Goal: Download file/media

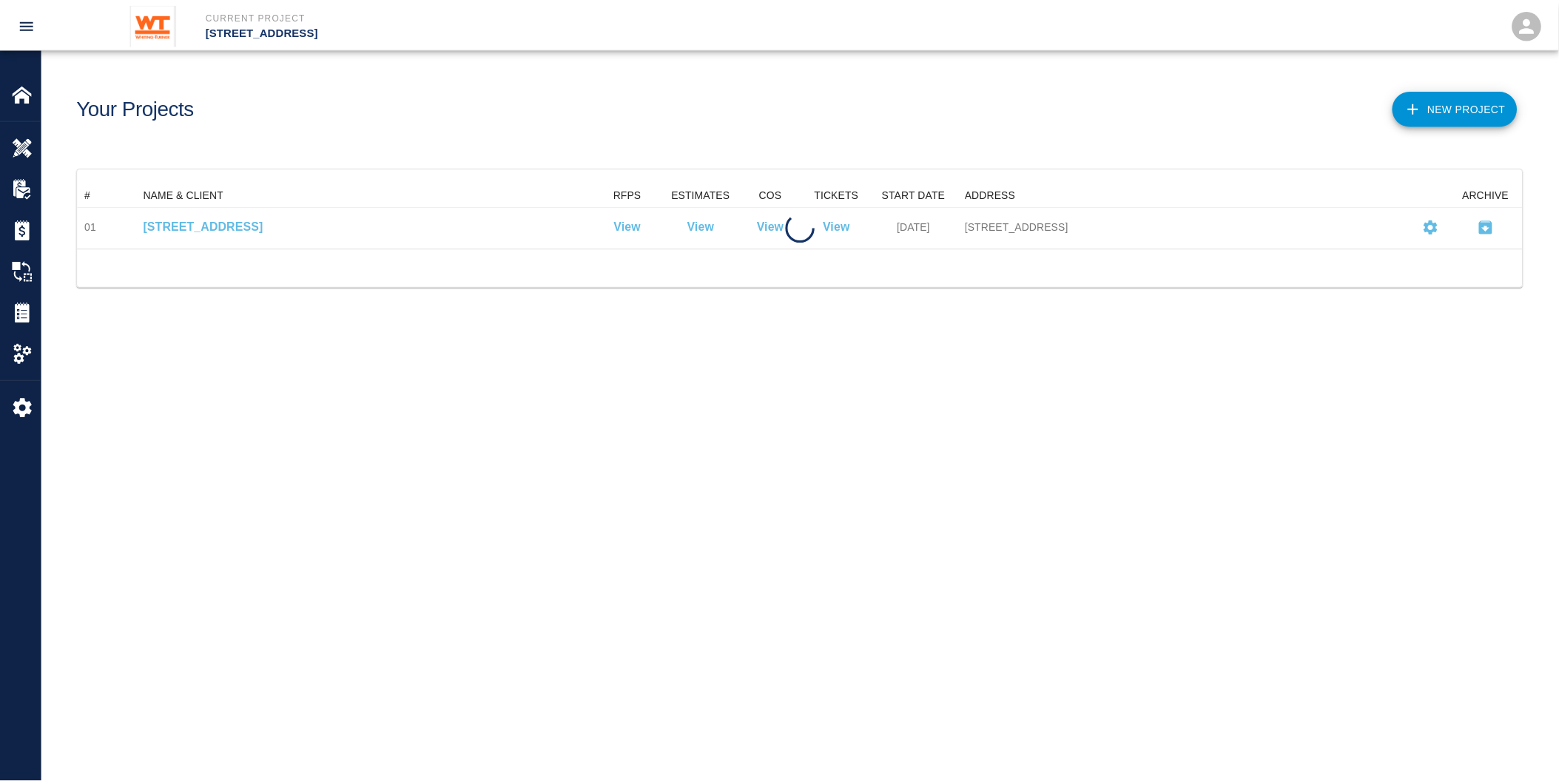
scroll to position [53, 1445]
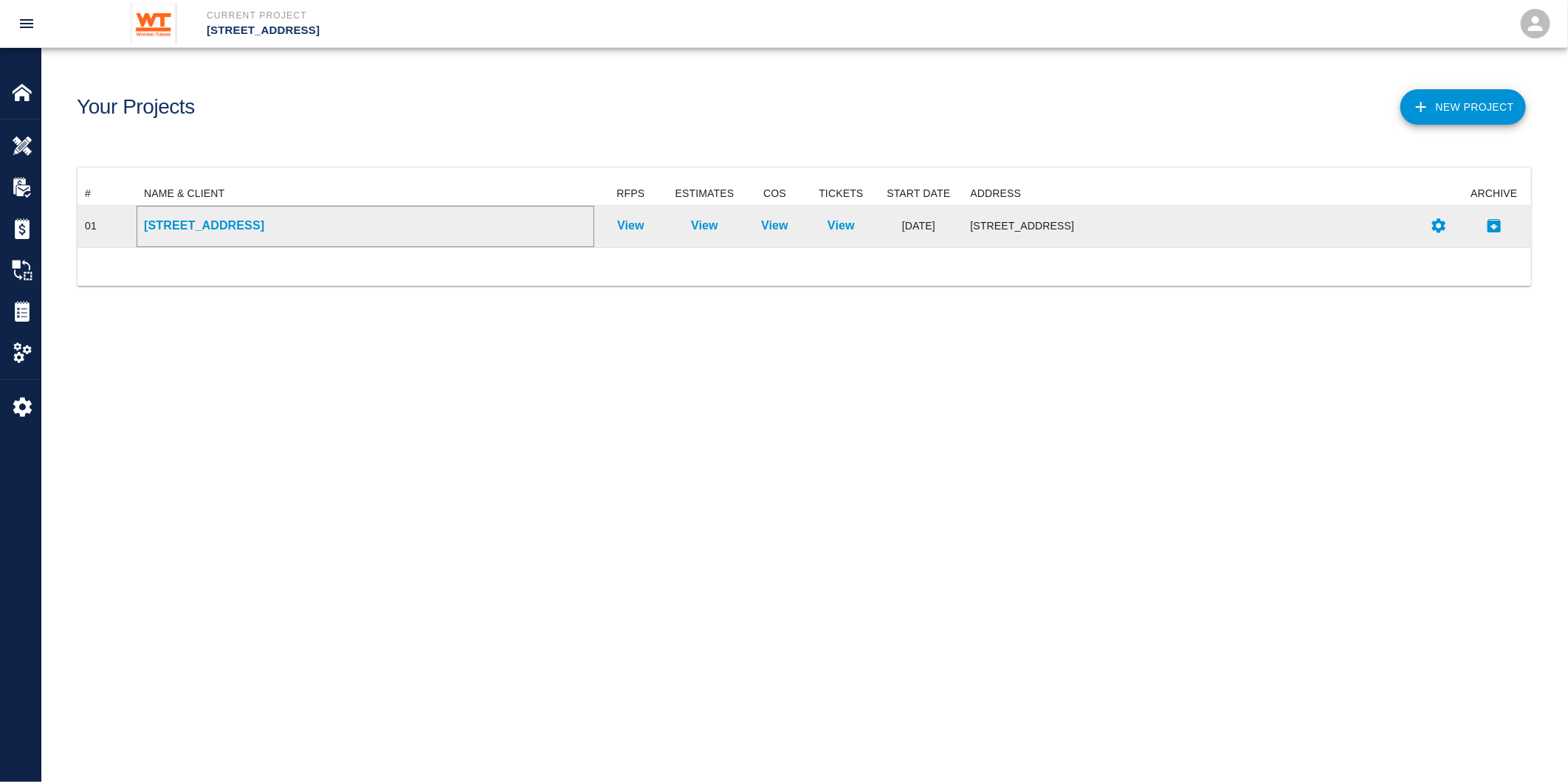
click at [231, 225] on p "[STREET_ADDRESS]" at bounding box center [365, 225] width 443 height 18
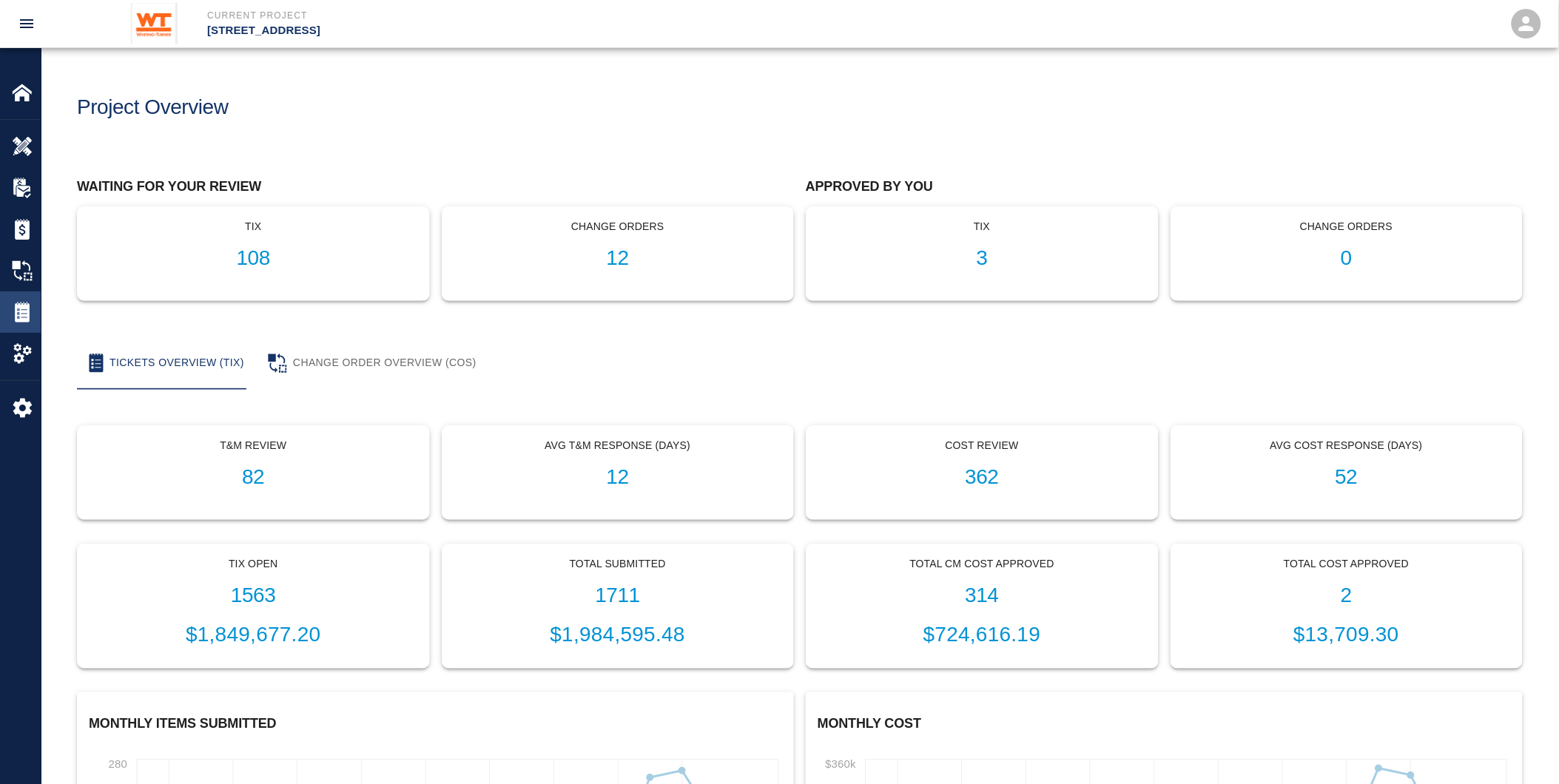
click at [22, 309] on img at bounding box center [21, 312] width 21 height 21
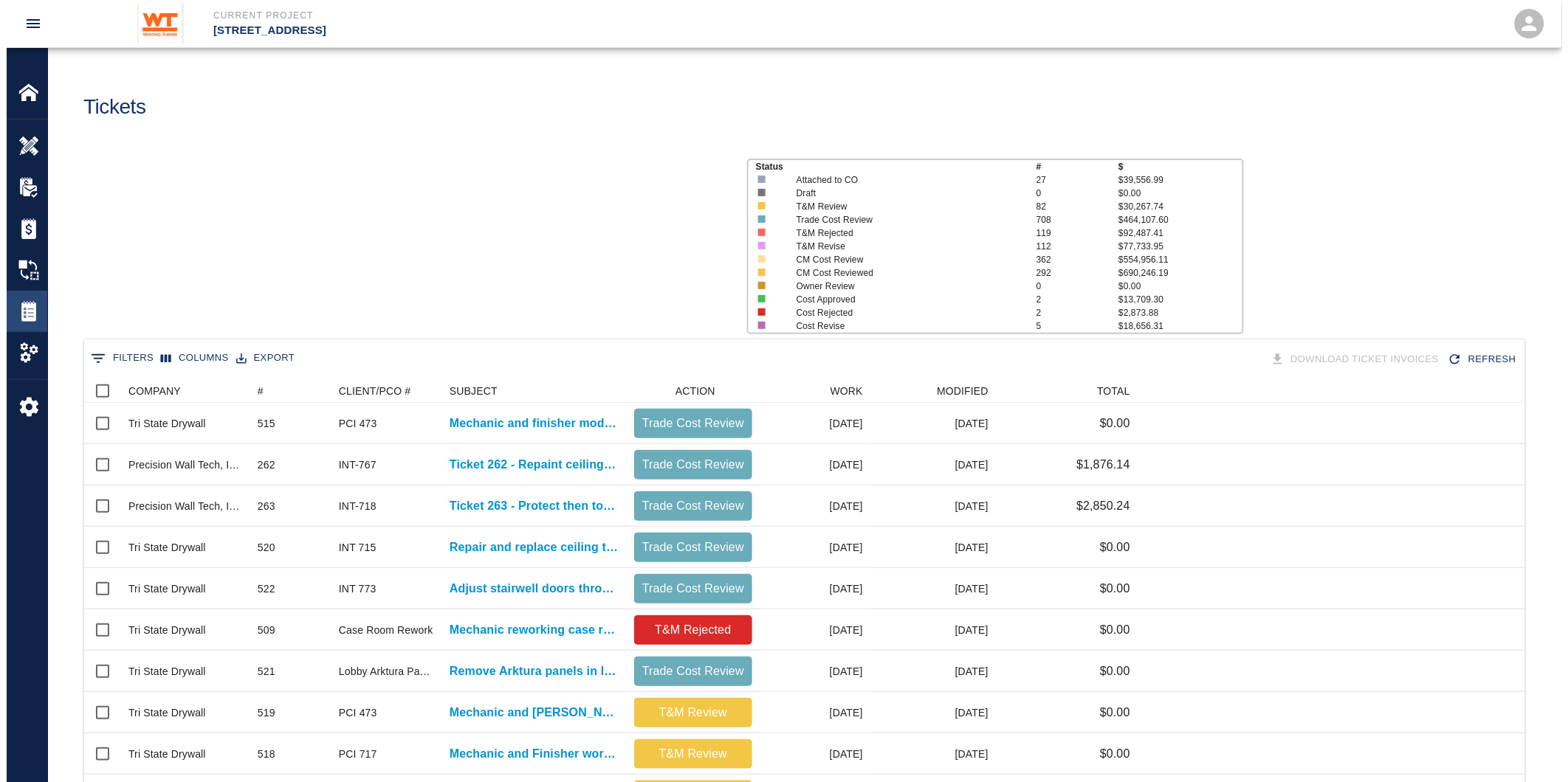
scroll to position [838, 1429]
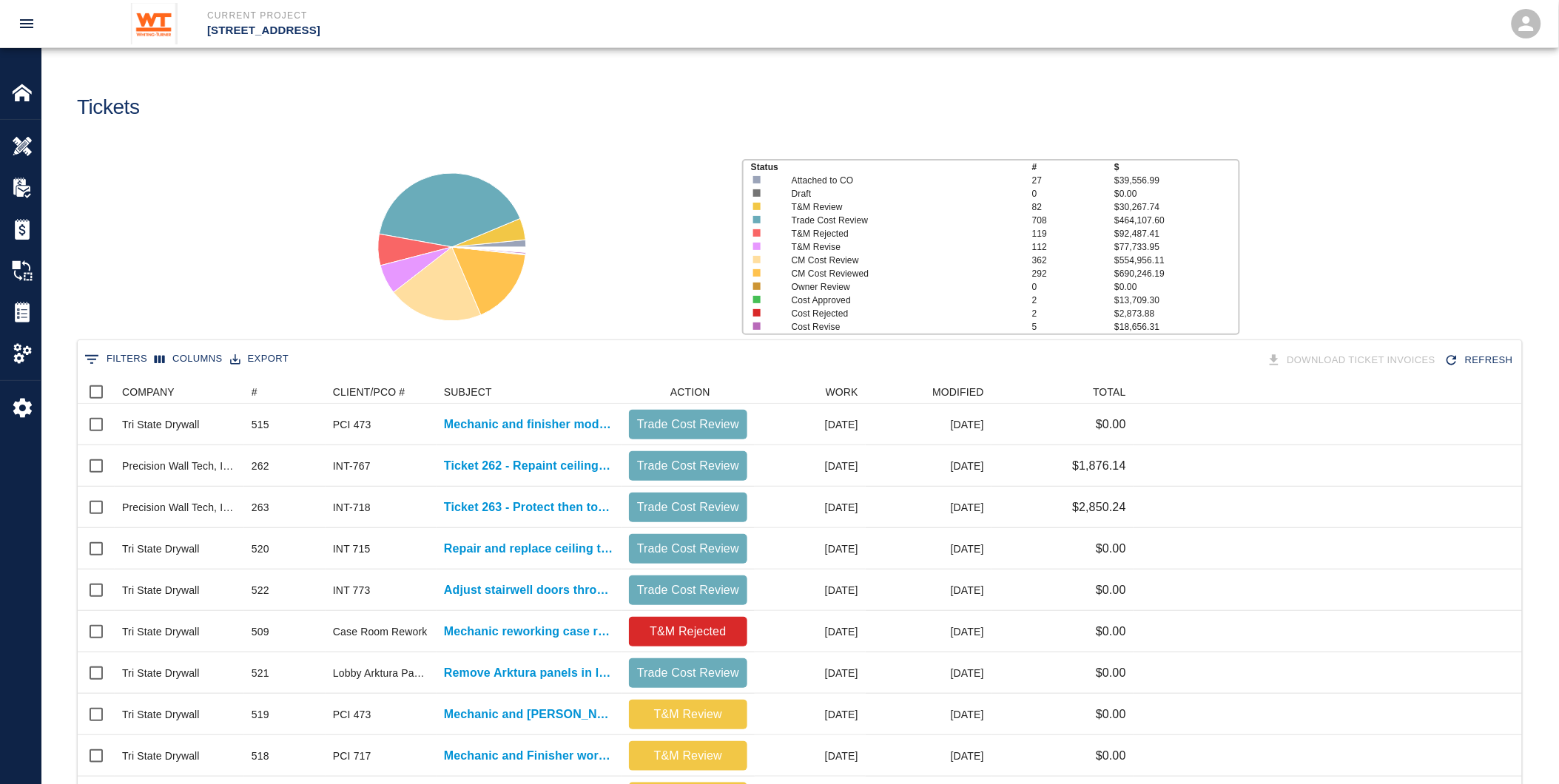
click at [133, 357] on button "0 Filters" at bounding box center [116, 359] width 70 height 24
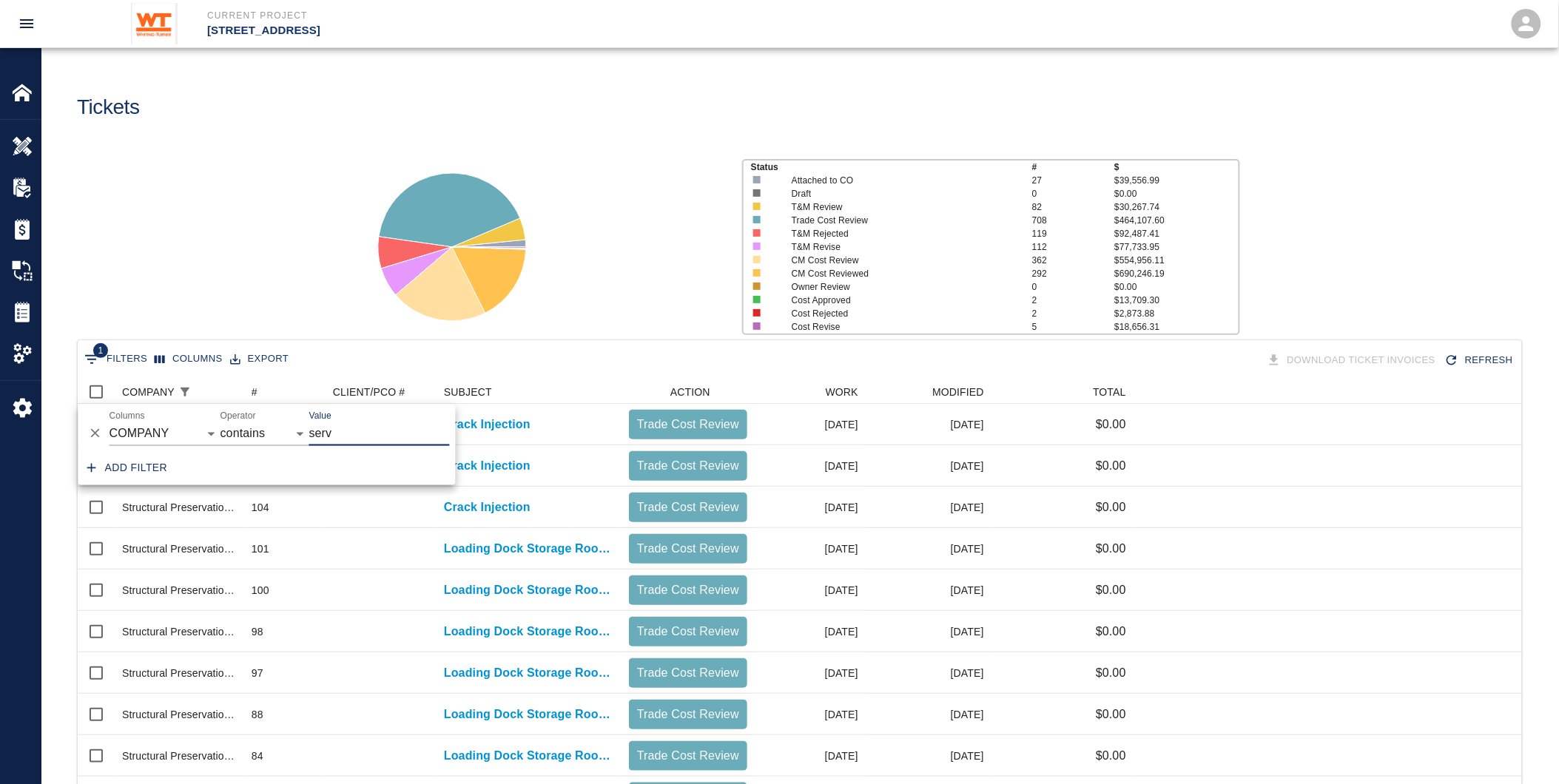
scroll to position [12, 13]
type input "service glass"
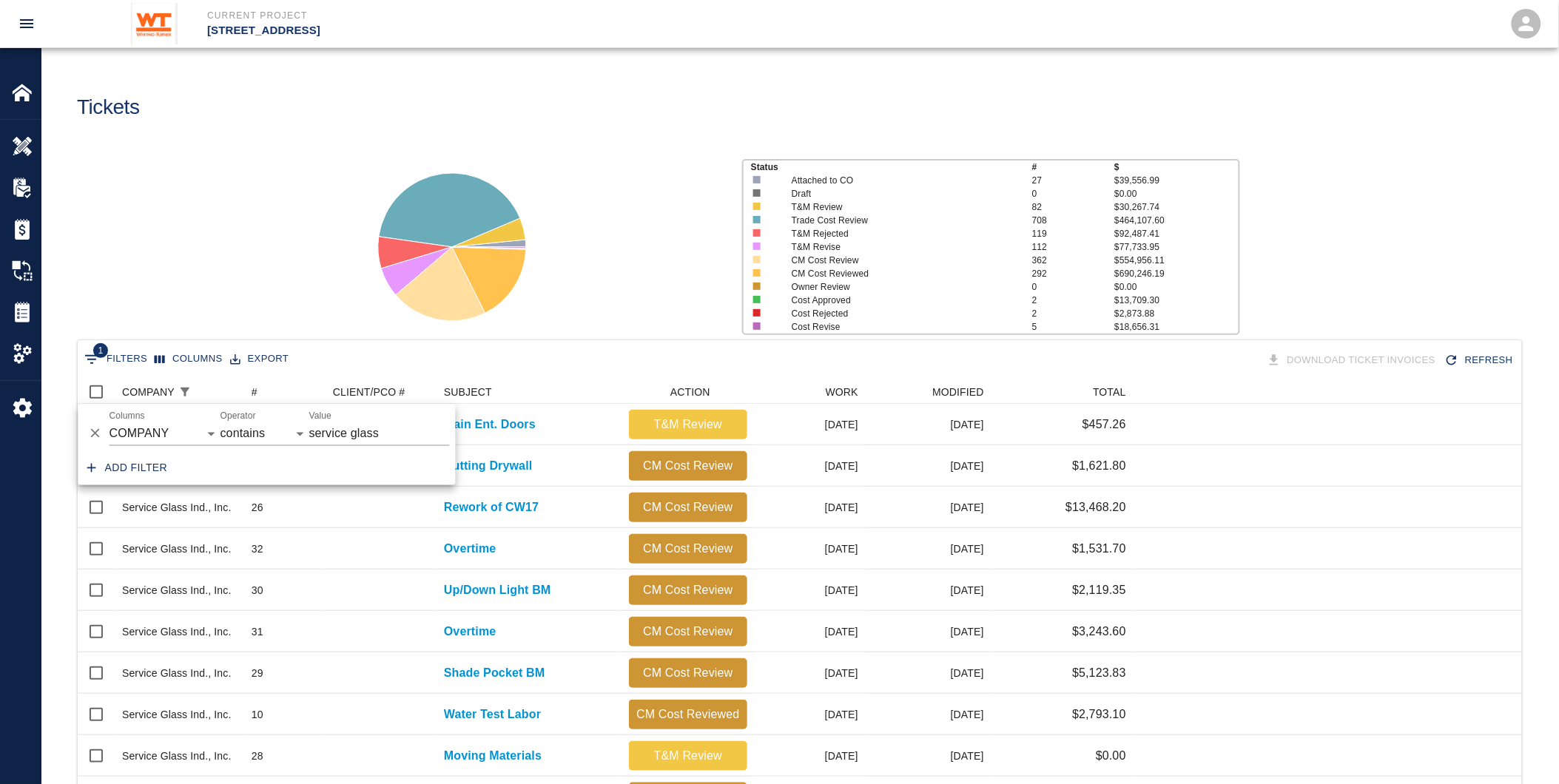
click at [222, 216] on div "Status # $ Attached to CO 27 $39,556.99 Draft 0 $0.00 T&M Review 82 $30,267.74 …" at bounding box center [794, 241] width 1529 height 197
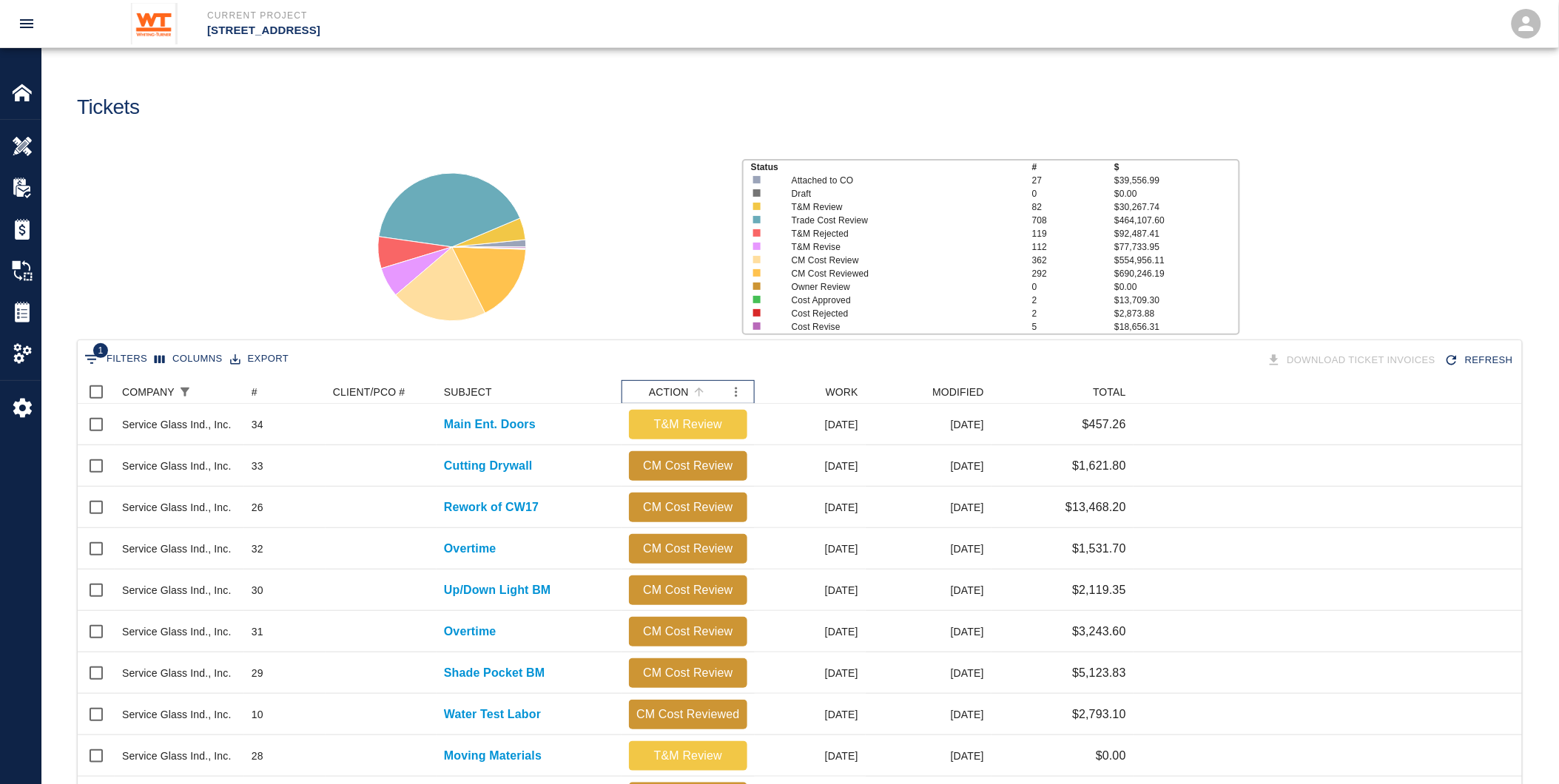
click at [674, 388] on div "ACTION" at bounding box center [669, 392] width 40 height 24
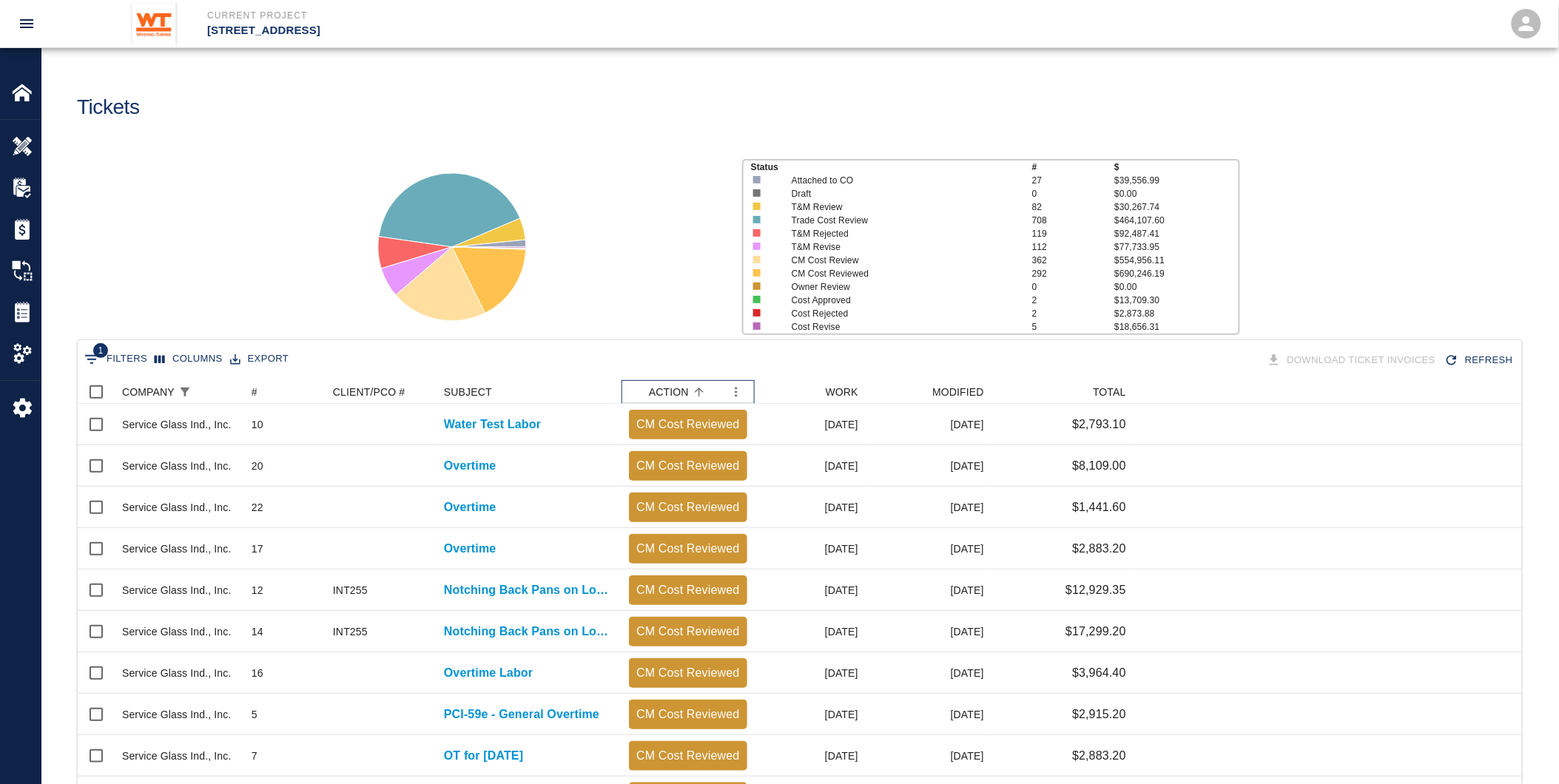
click at [648, 383] on div "ACTION" at bounding box center [679, 392] width 101 height 24
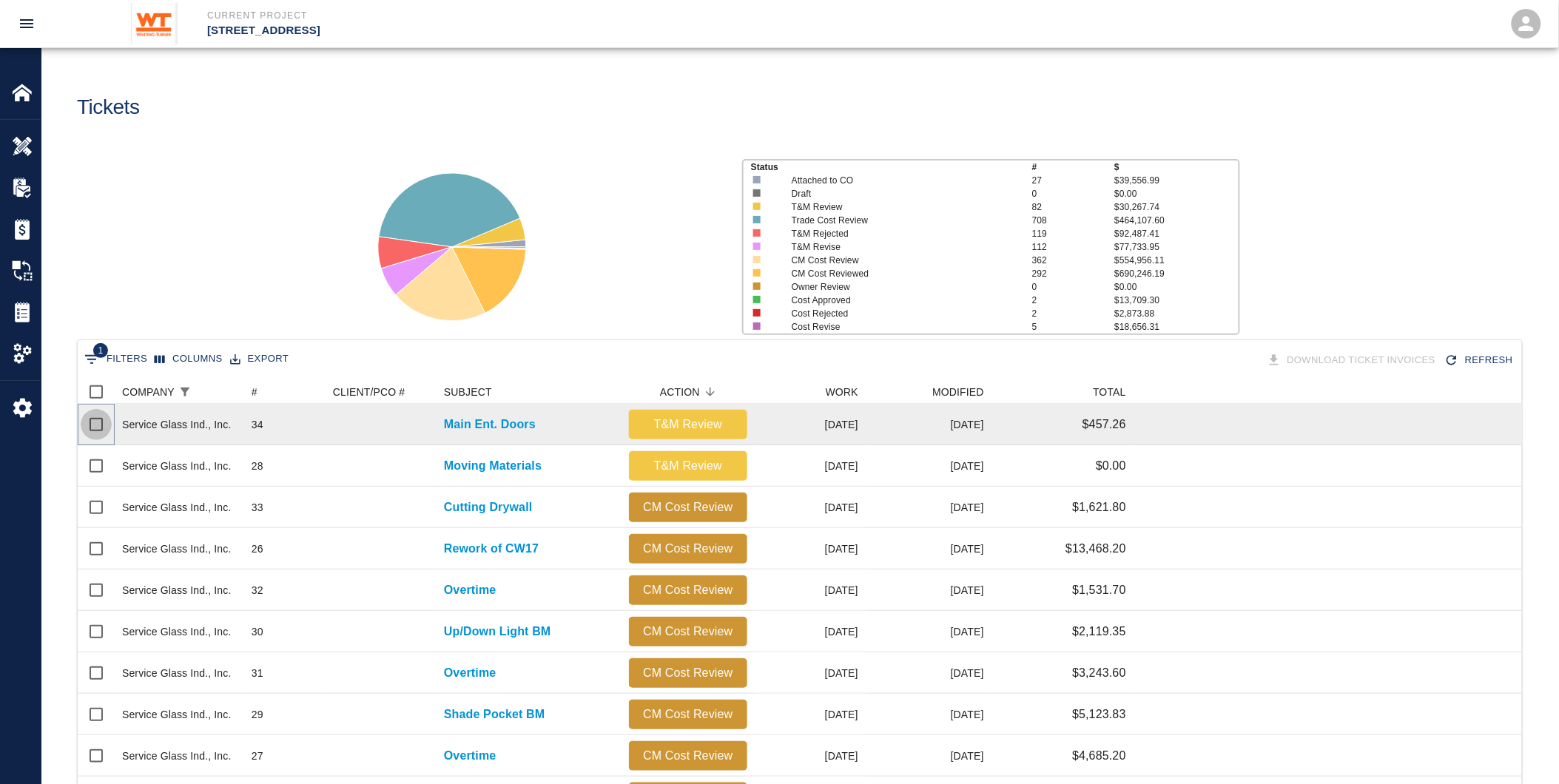
click at [92, 421] on input "Select row" at bounding box center [96, 425] width 31 height 31
checkbox input "true"
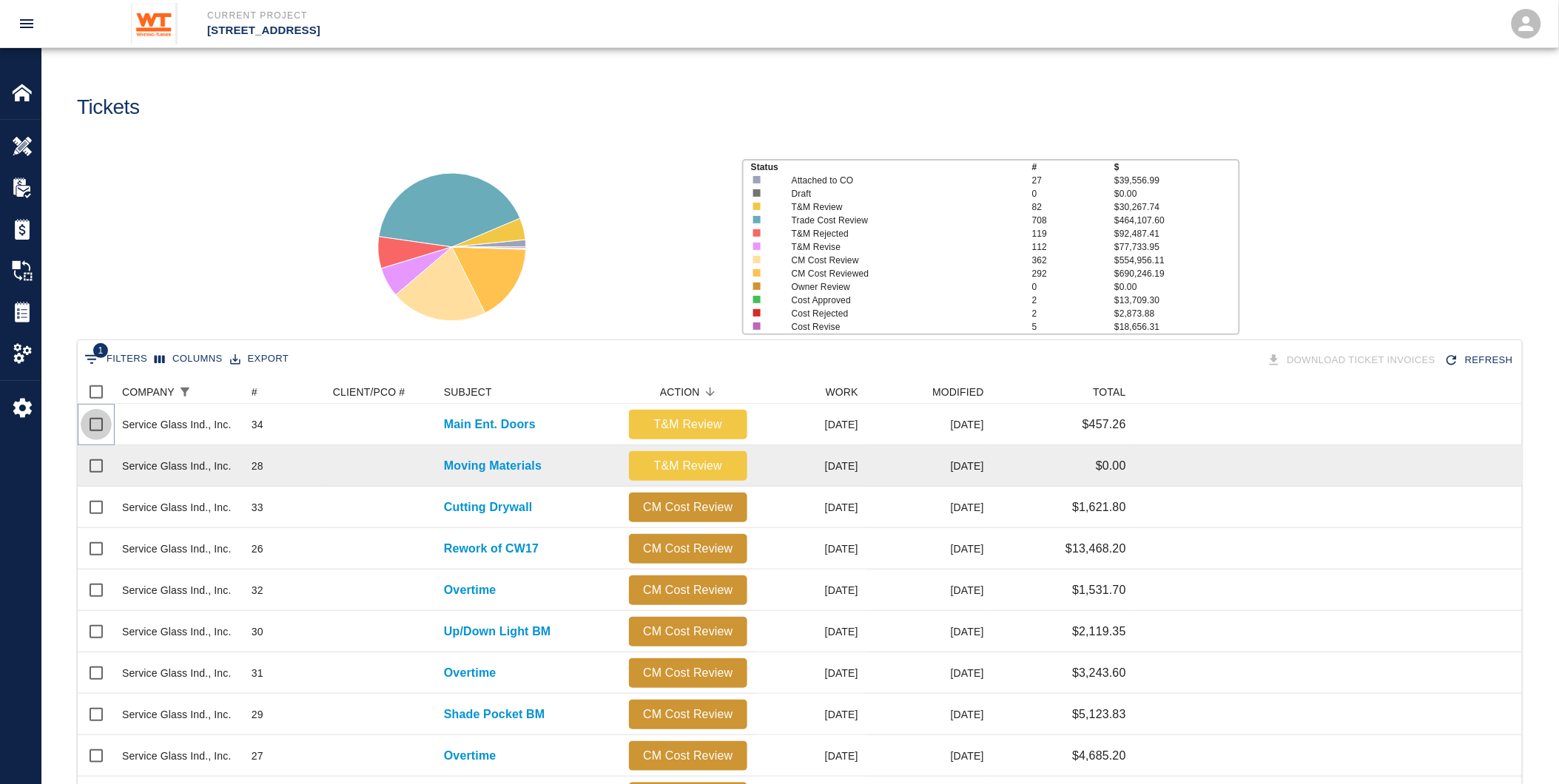
checkbox input "true"
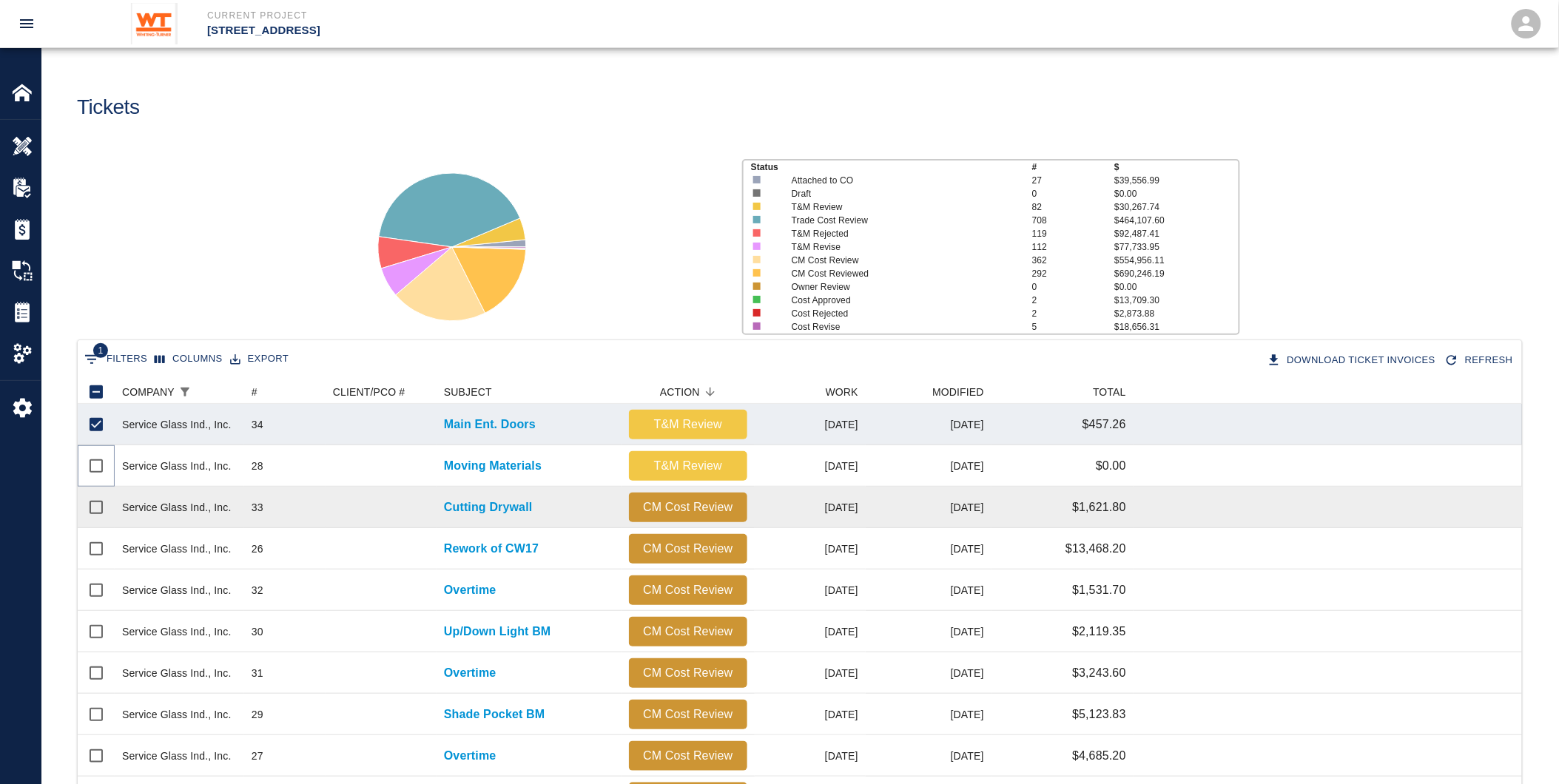
drag, startPoint x: 92, startPoint y: 460, endPoint x: 95, endPoint y: 499, distance: 39.1
click at [92, 461] on input "Select row" at bounding box center [96, 466] width 31 height 31
checkbox input "true"
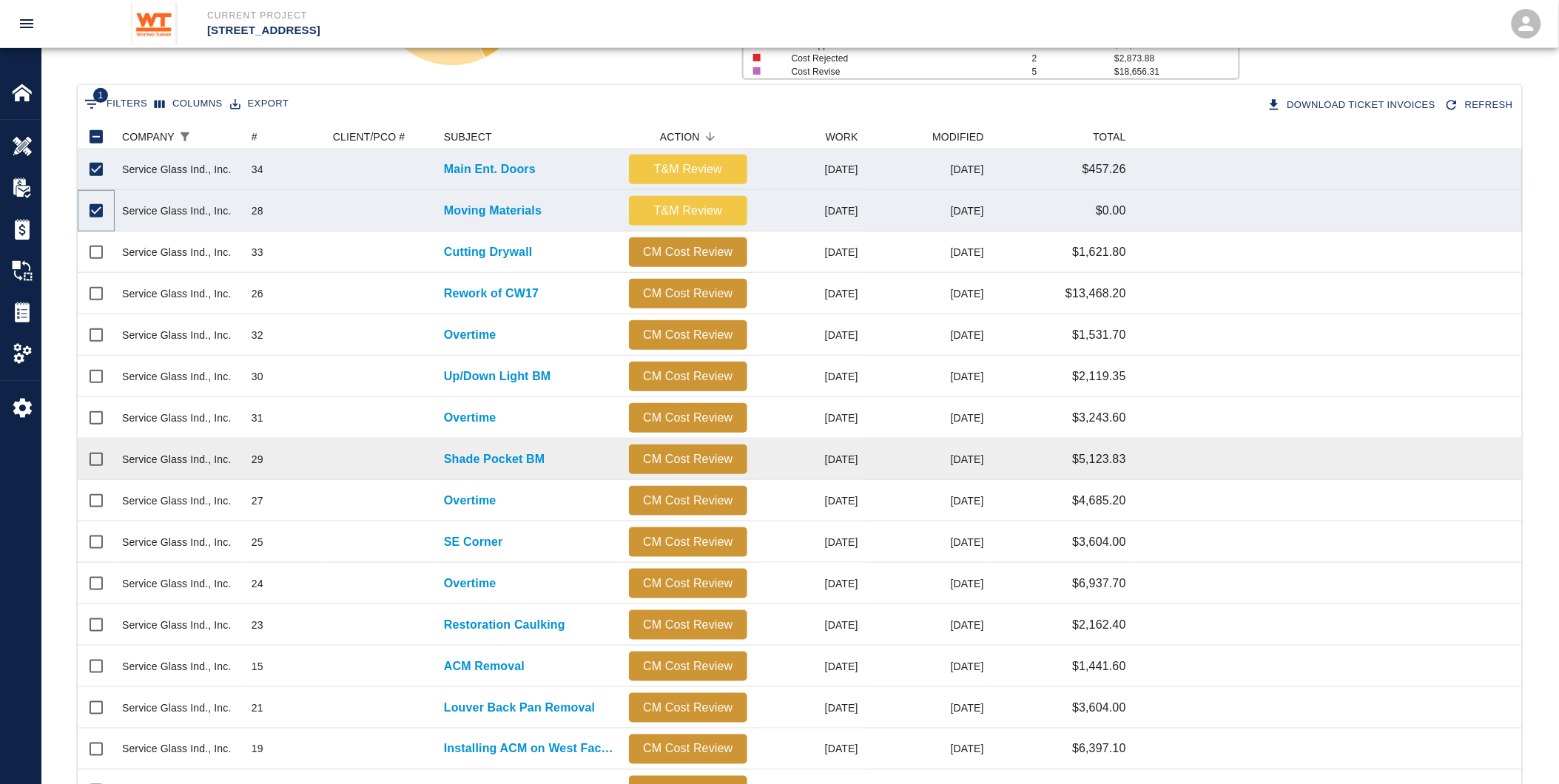
scroll to position [164, 0]
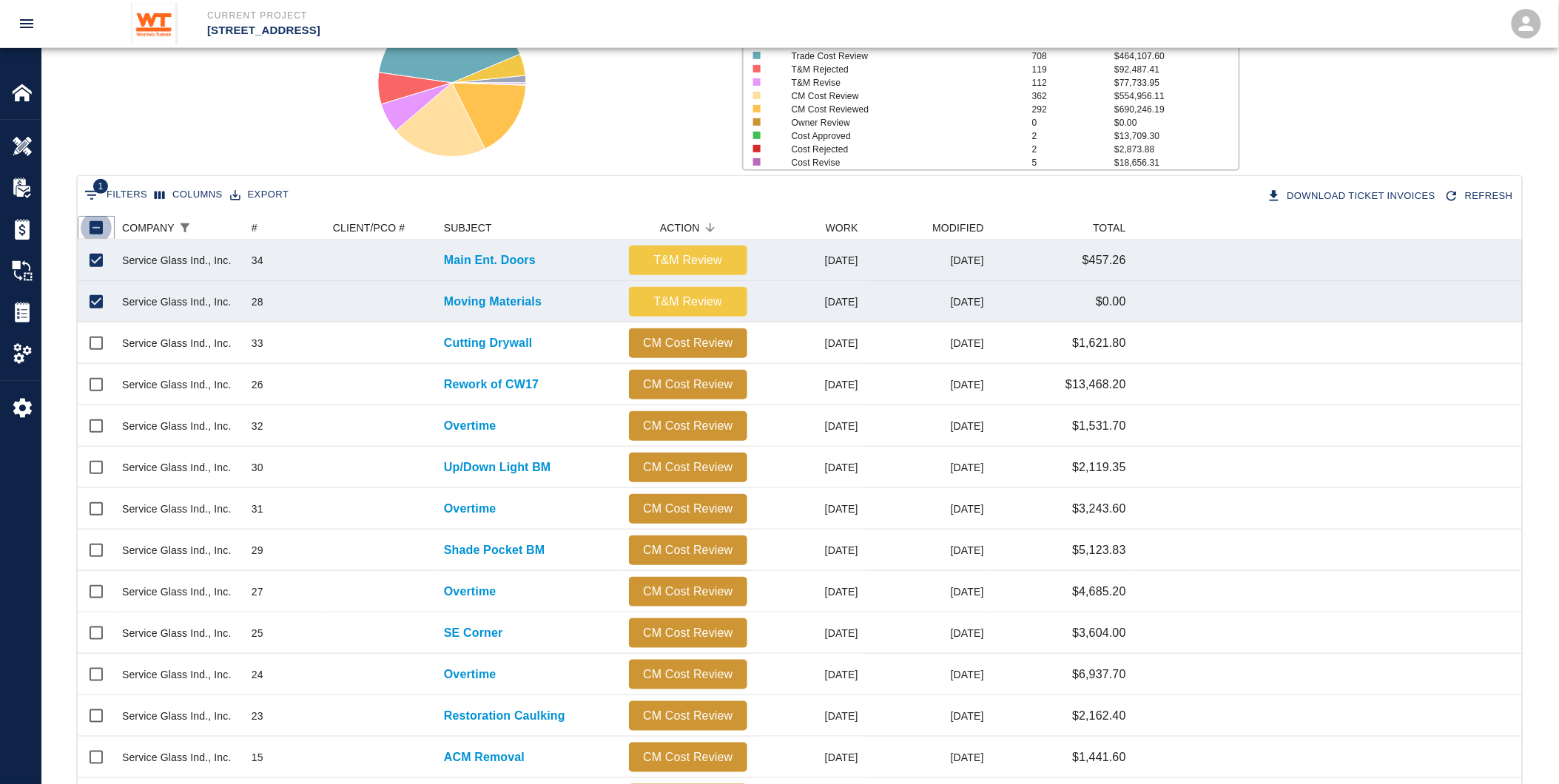
click at [98, 226] on input "Unselect all rows" at bounding box center [96, 228] width 31 height 31
checkbox input "false"
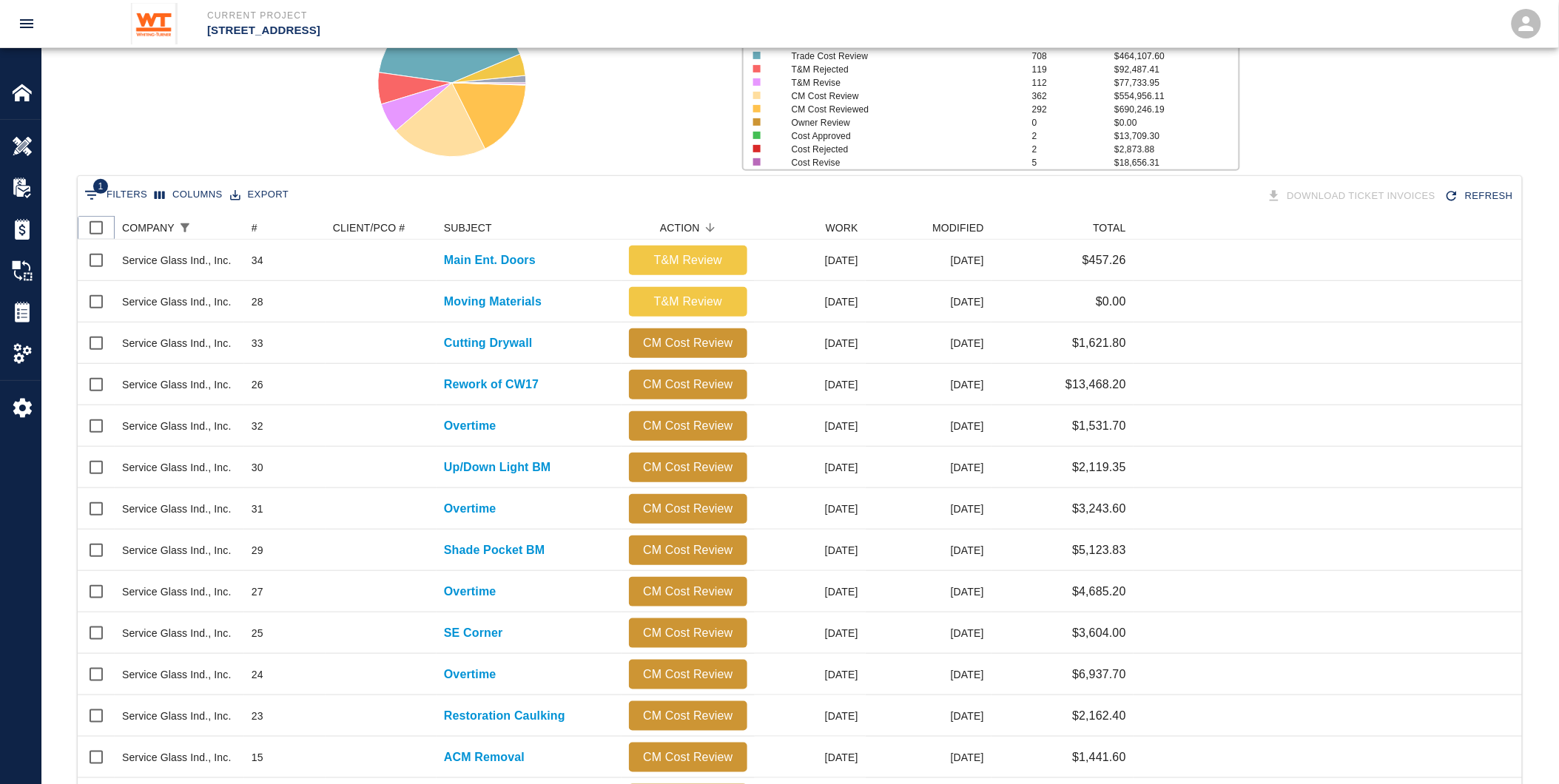
click at [98, 226] on input "Select all rows" at bounding box center [96, 228] width 31 height 31
checkbox input "true"
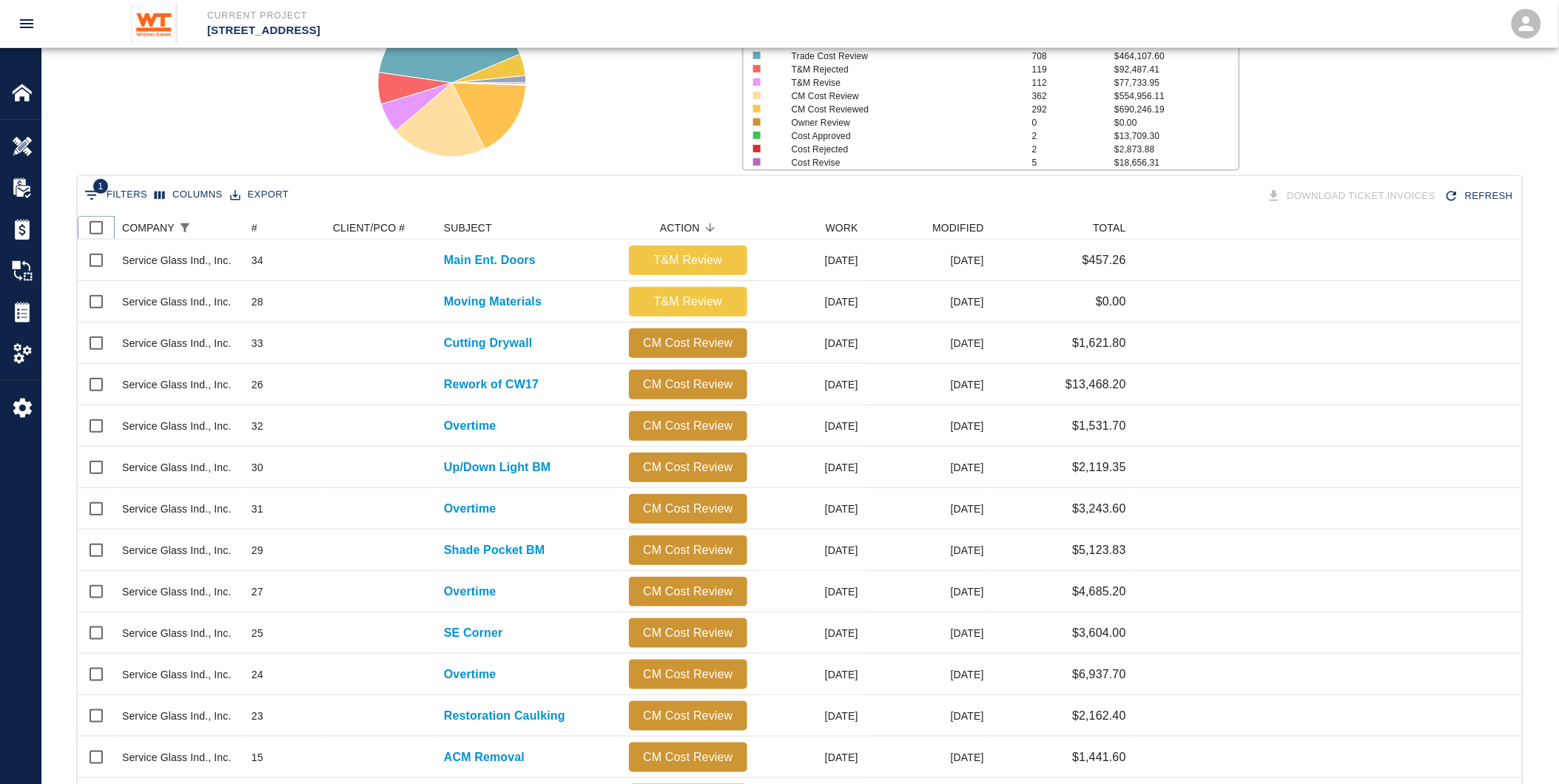
checkbox input "true"
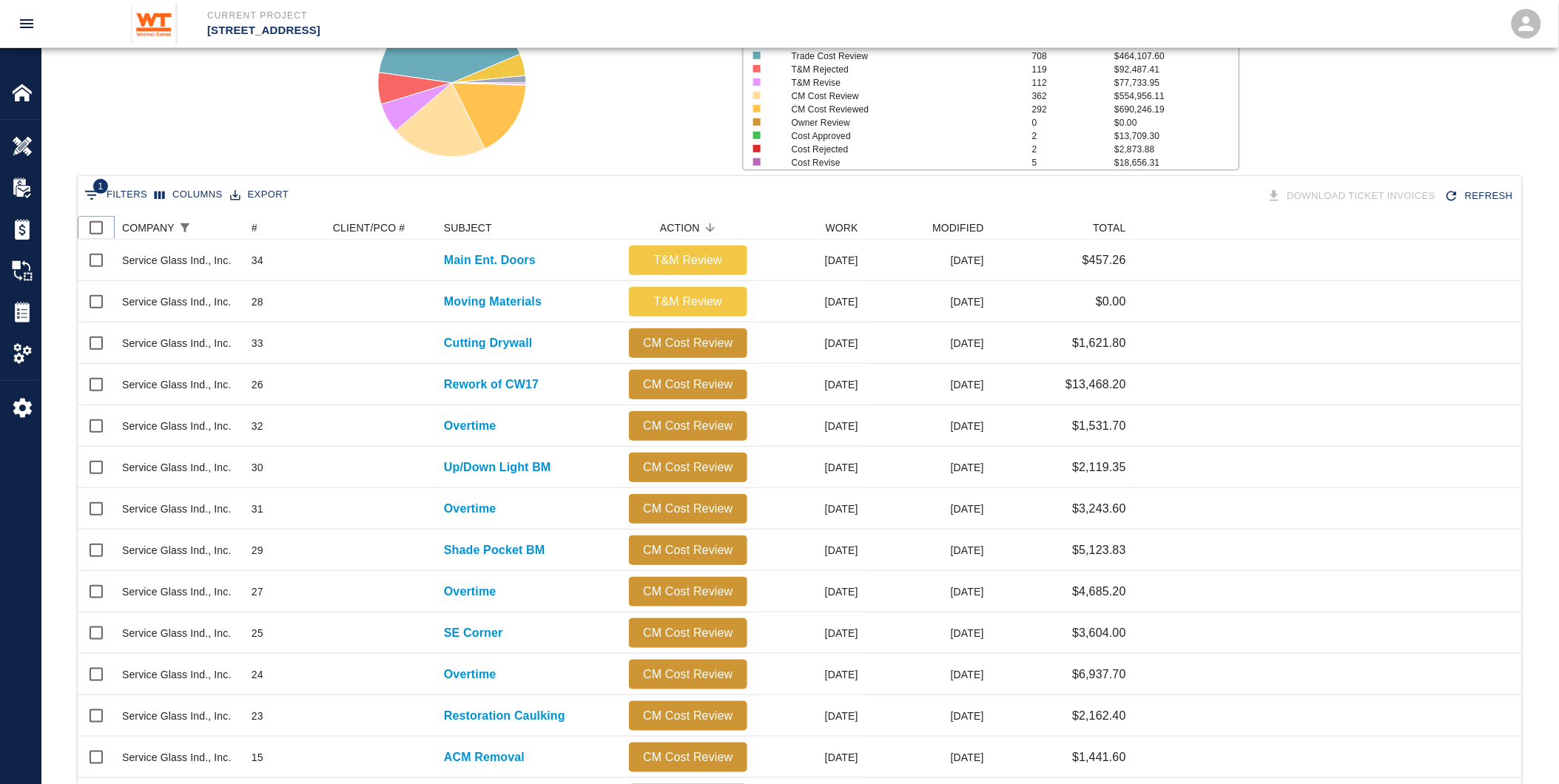
checkbox input "true"
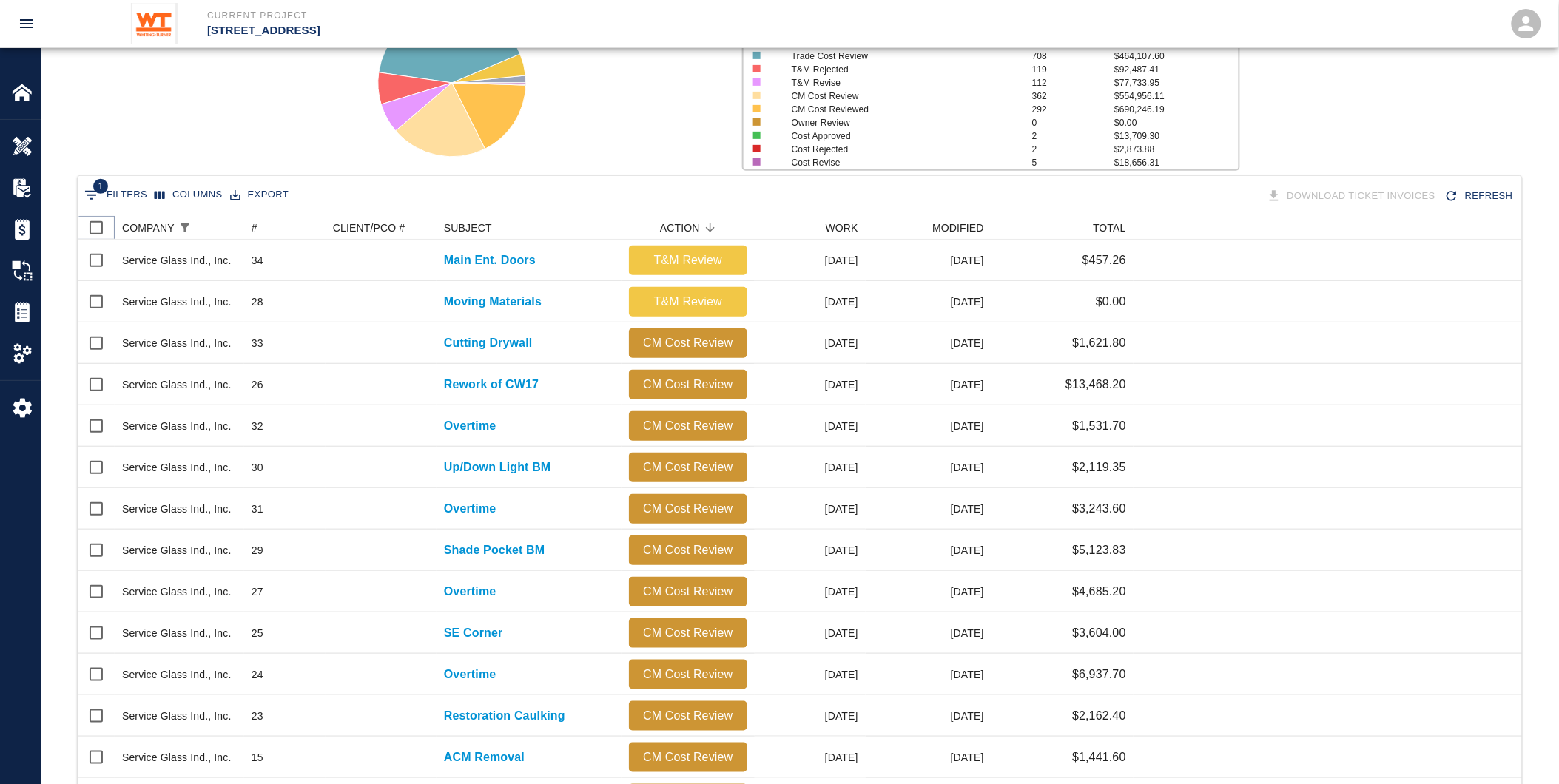
checkbox input "true"
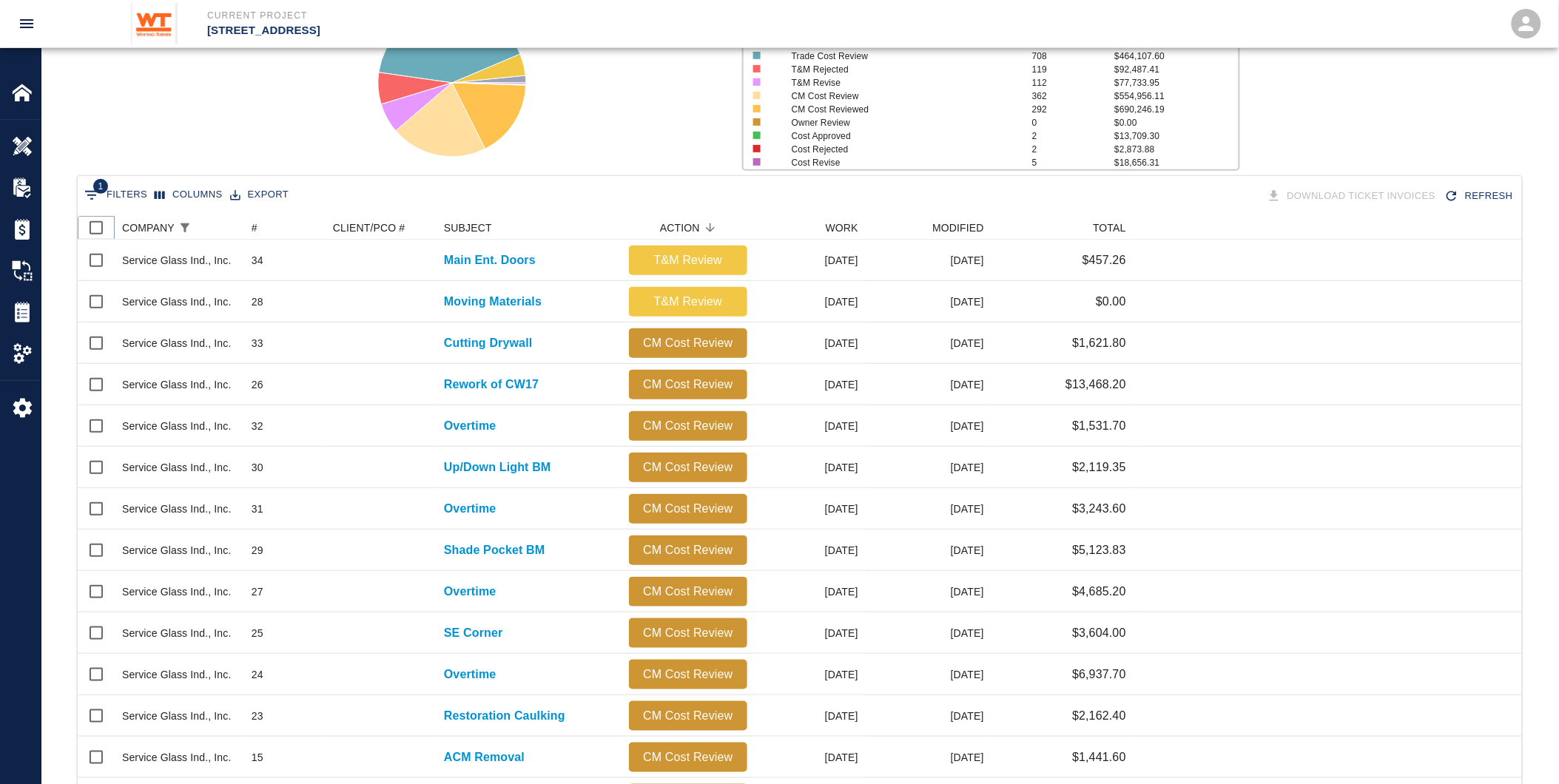
checkbox input "true"
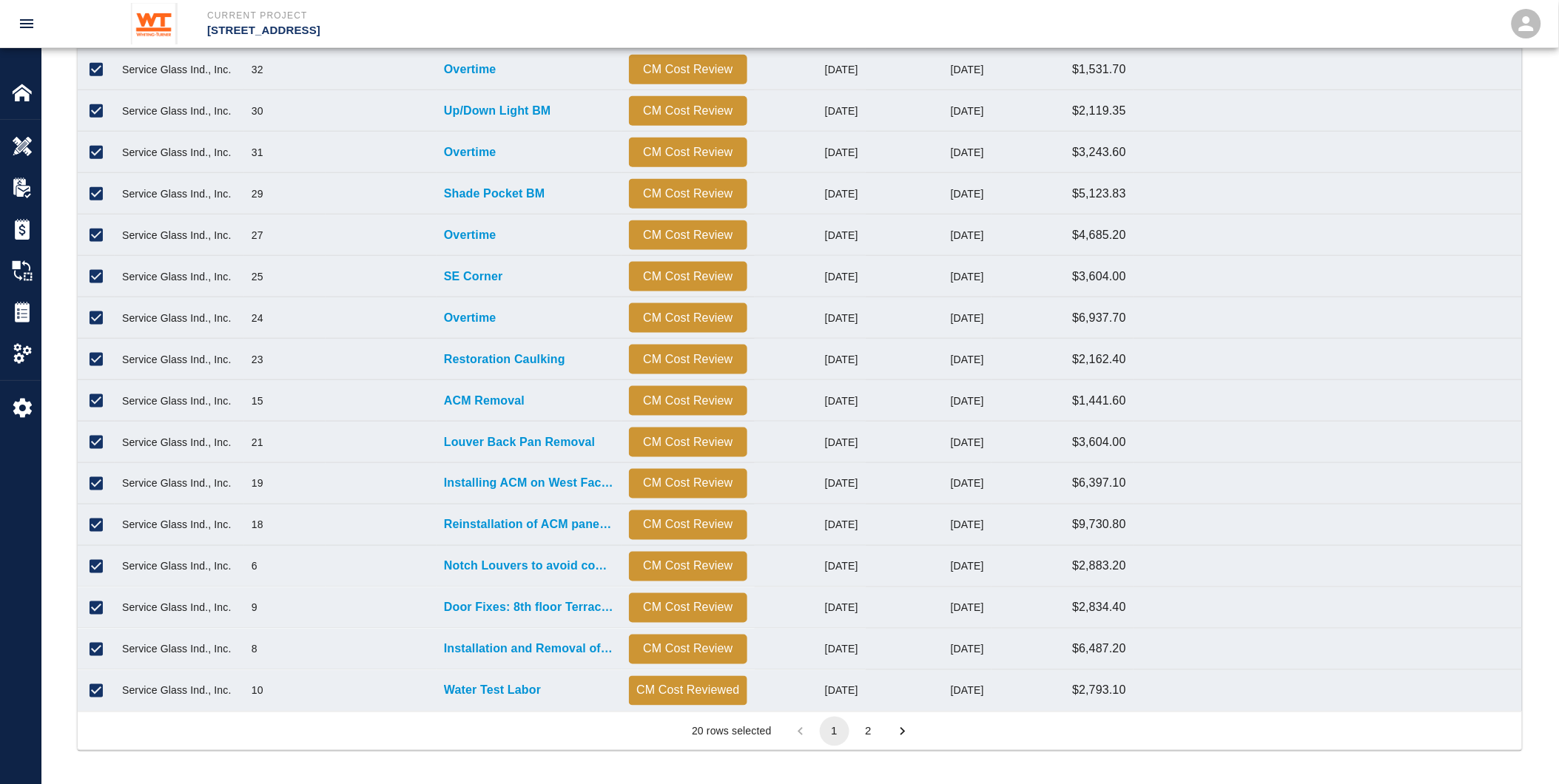
scroll to position [523, 0]
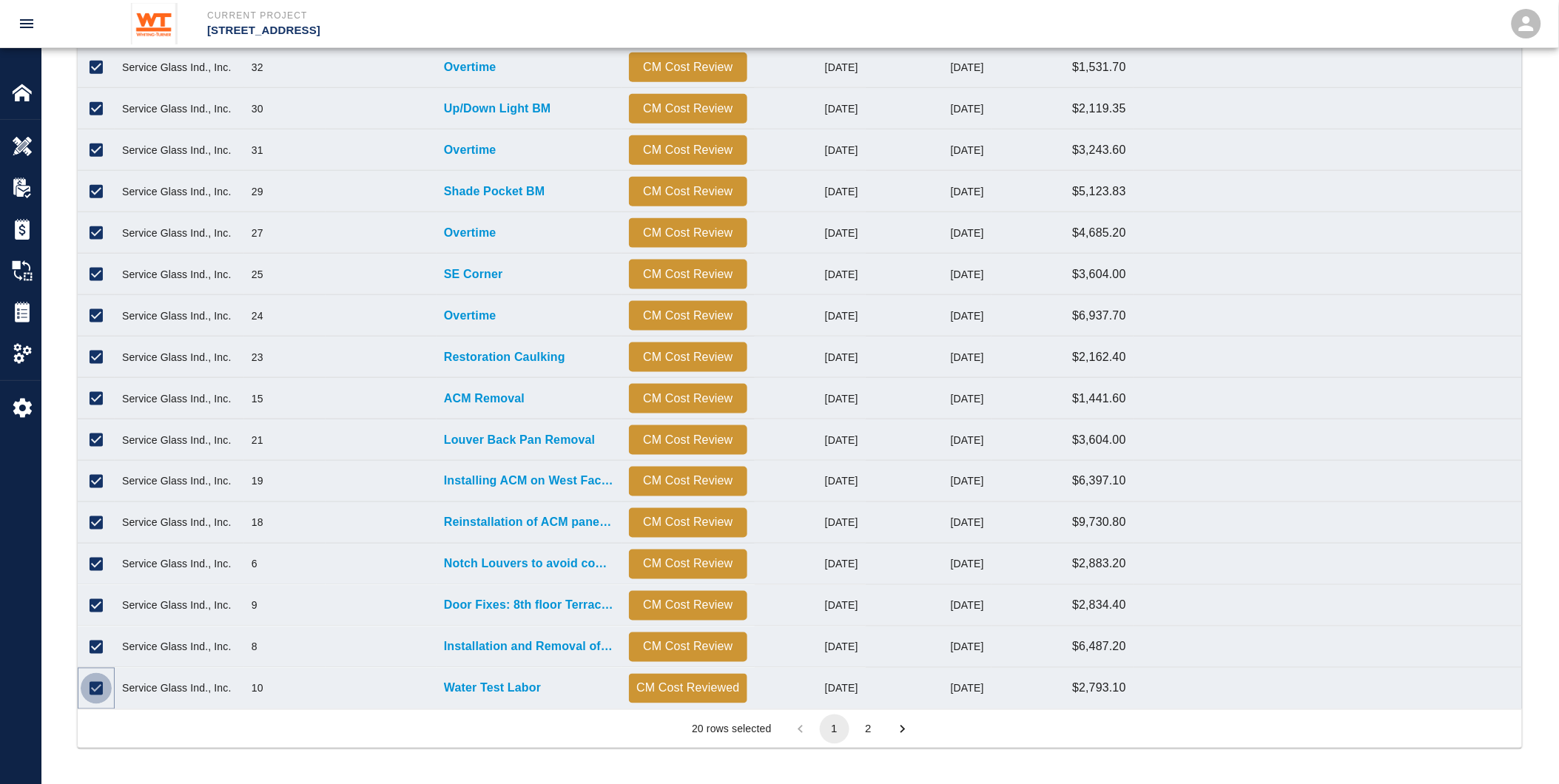
click at [92, 686] on input "Unselect row" at bounding box center [96, 688] width 31 height 31
checkbox input "false"
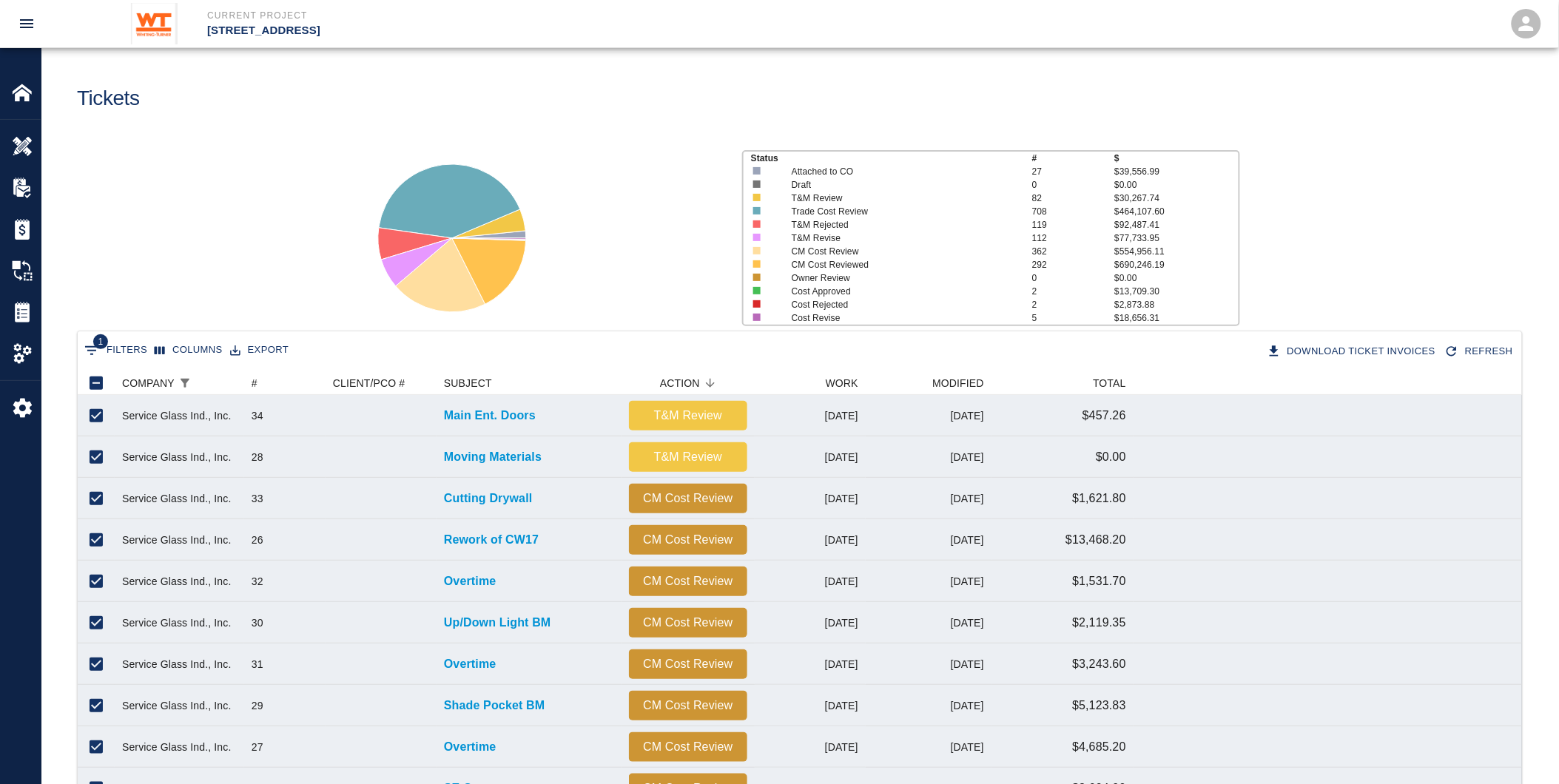
scroll to position [0, 0]
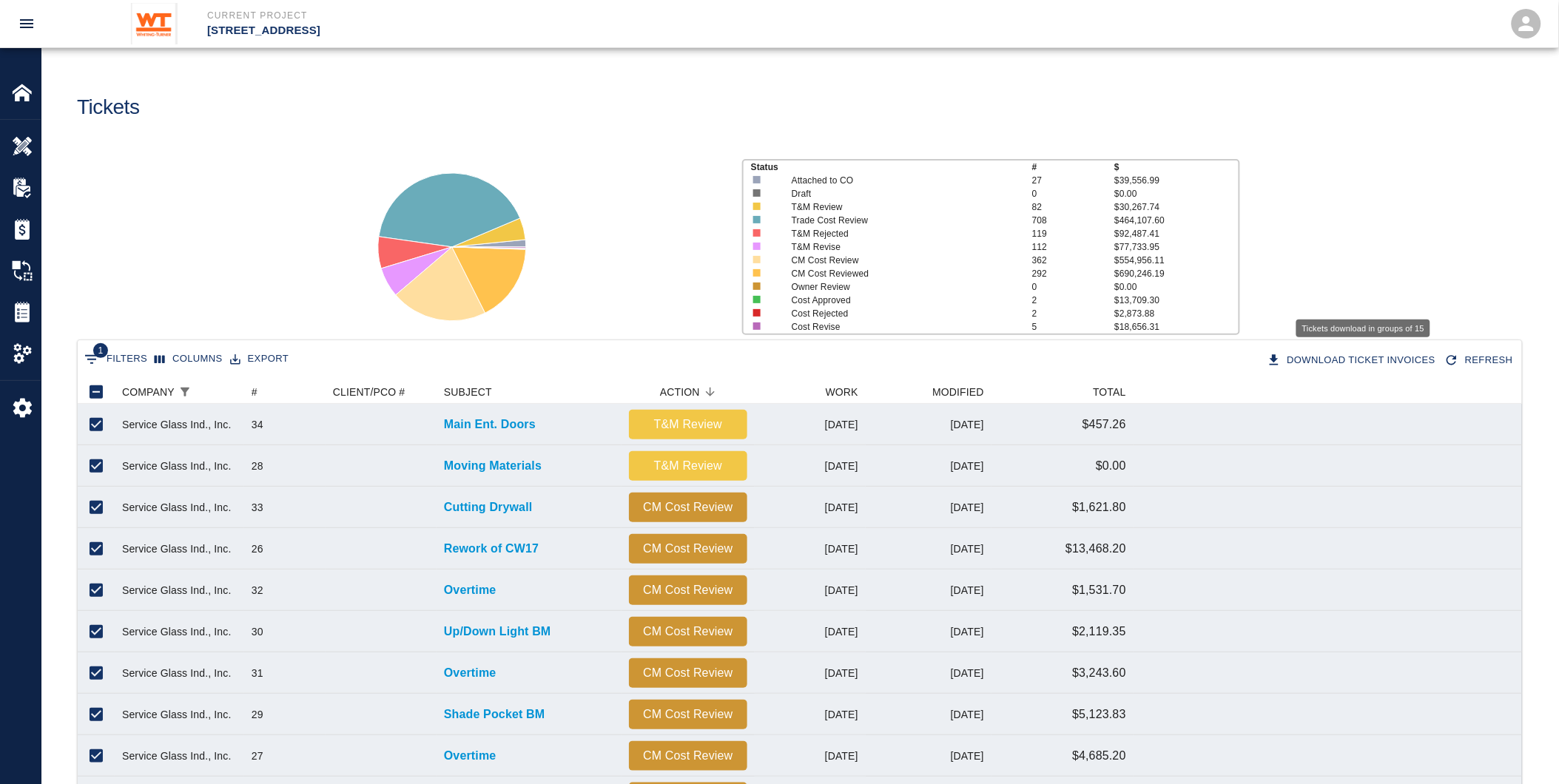
click at [1385, 355] on button "Download Ticket Invoices" at bounding box center [1352, 361] width 178 height 26
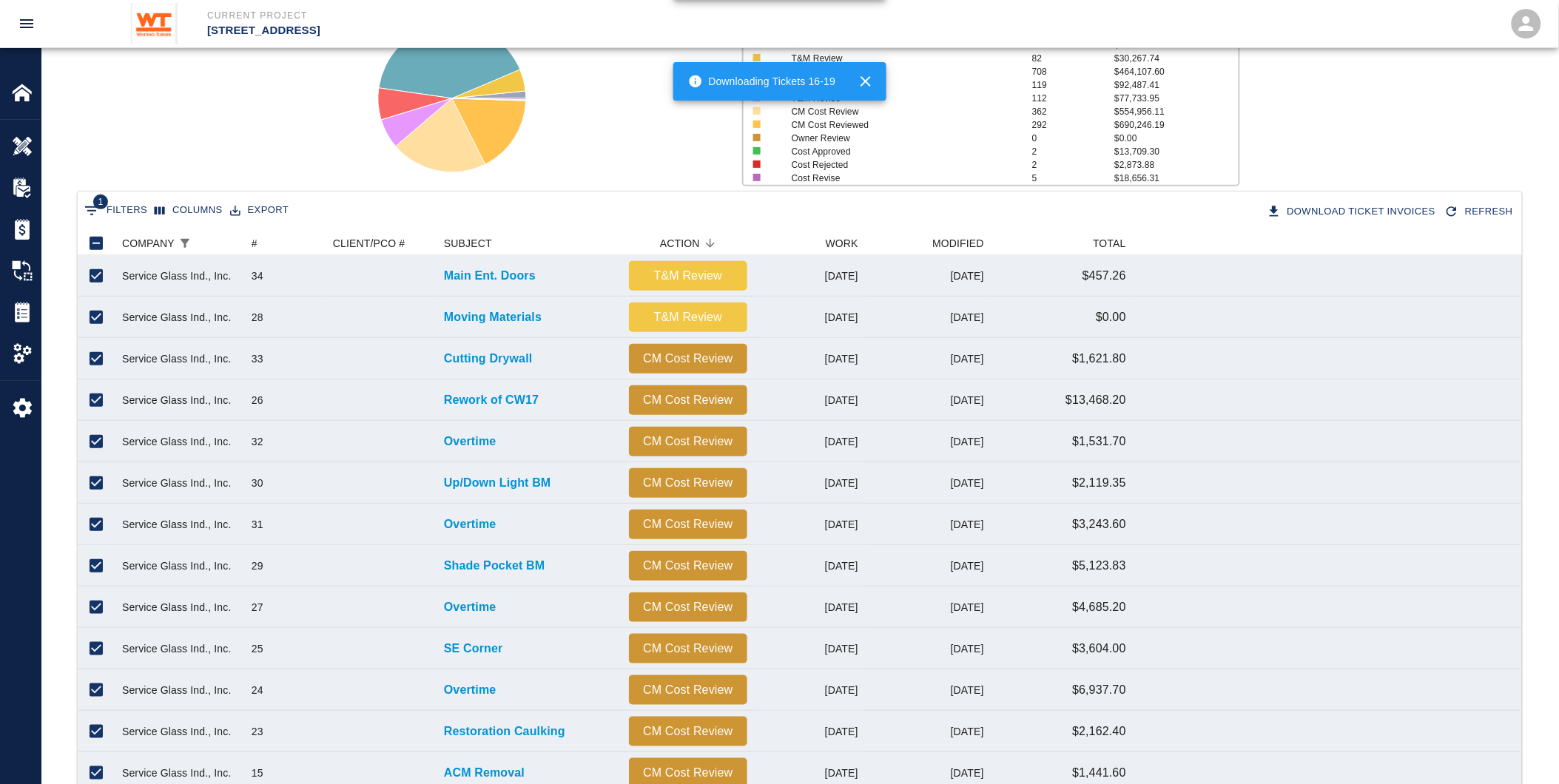
scroll to position [164, 0]
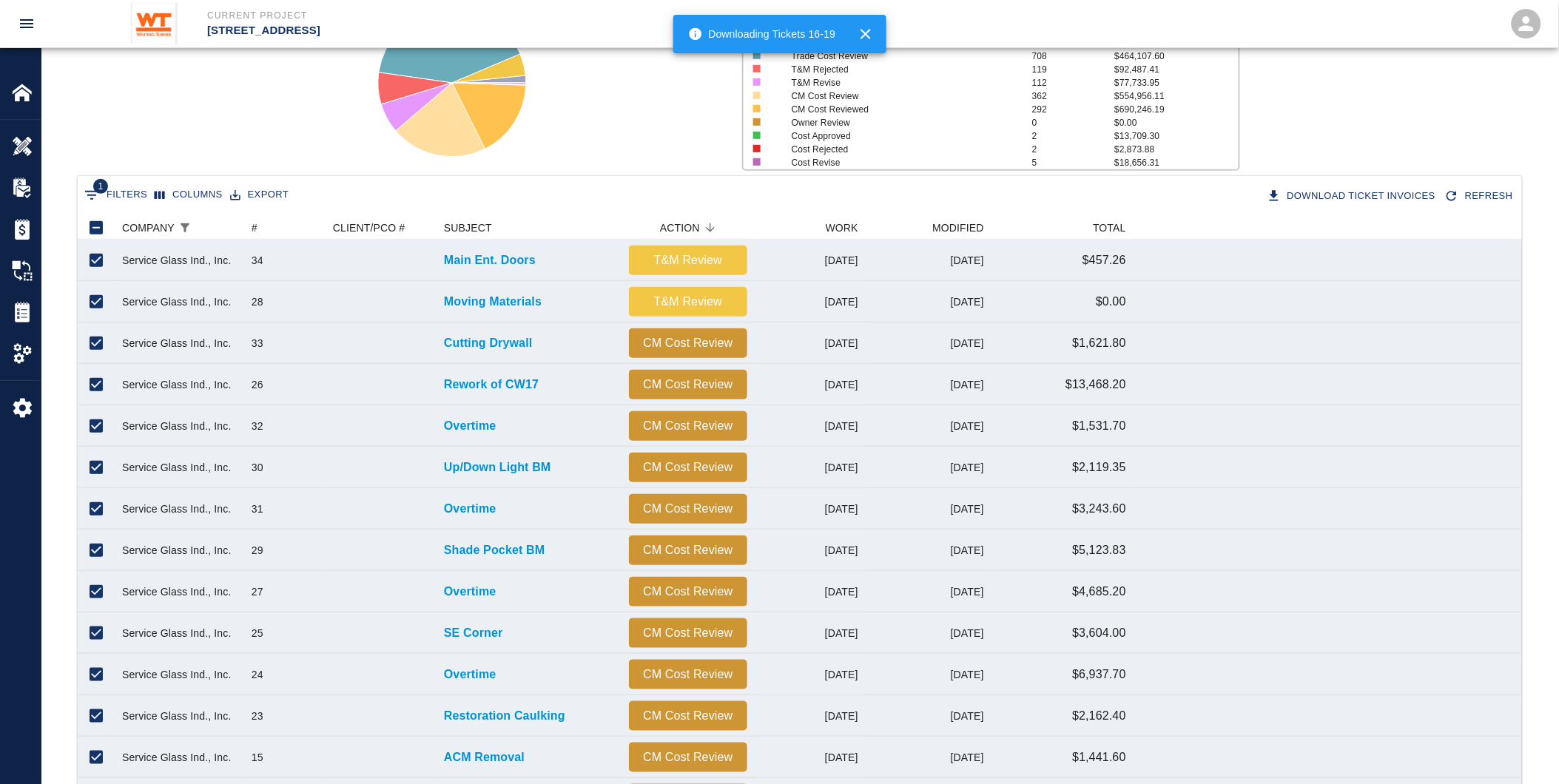
checkbox input "false"
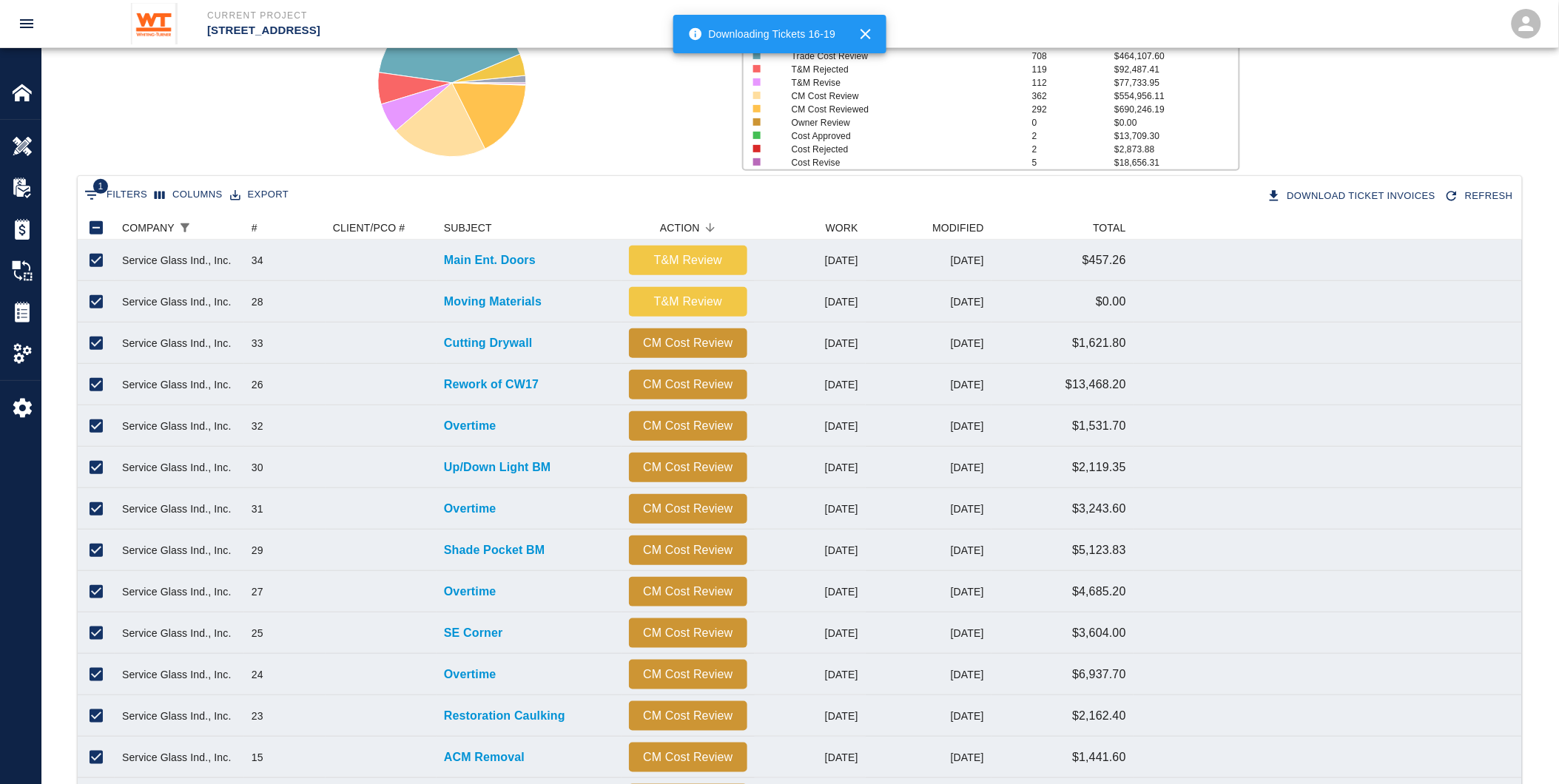
checkbox input "false"
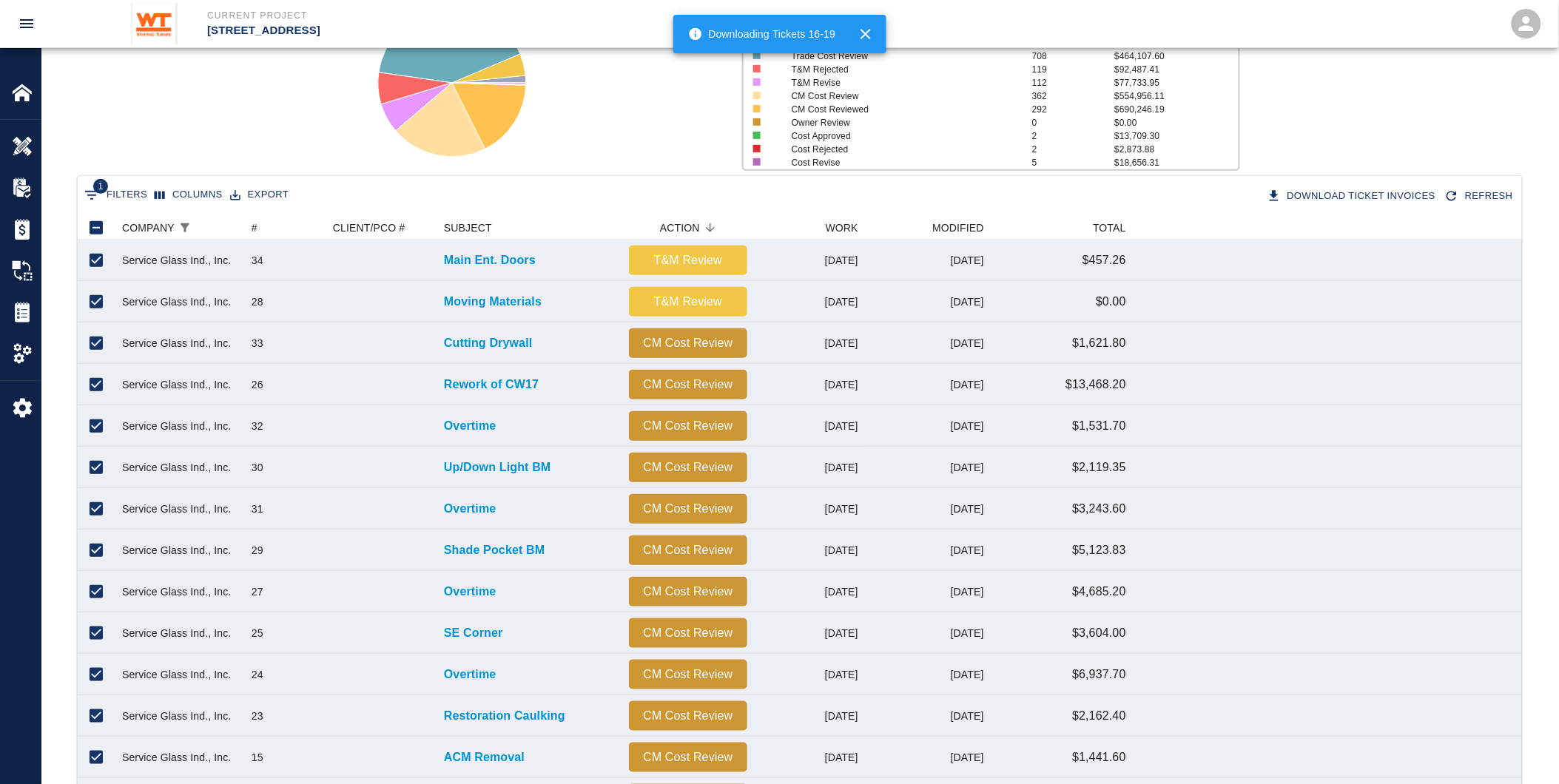
checkbox input "false"
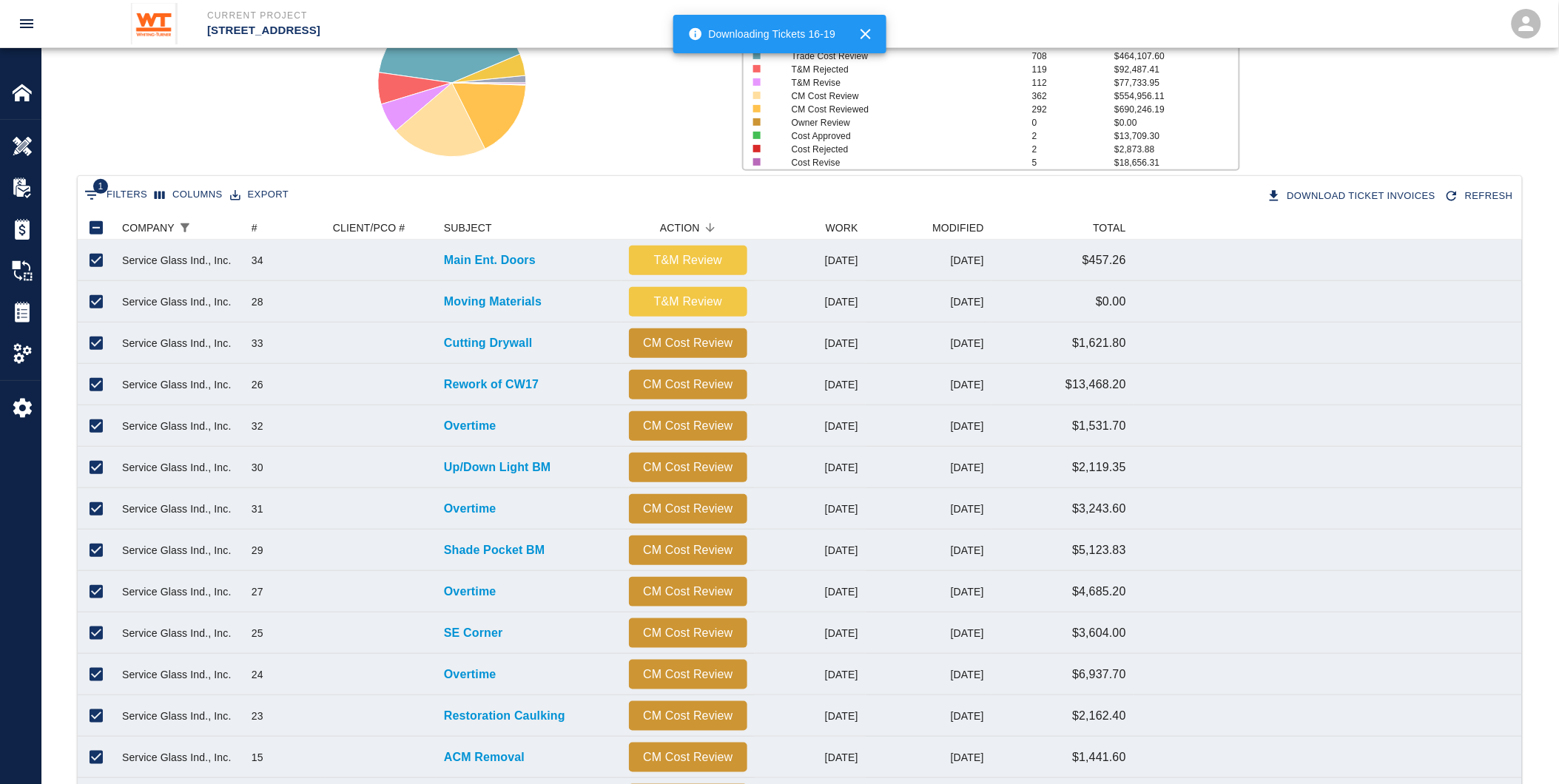
checkbox input "false"
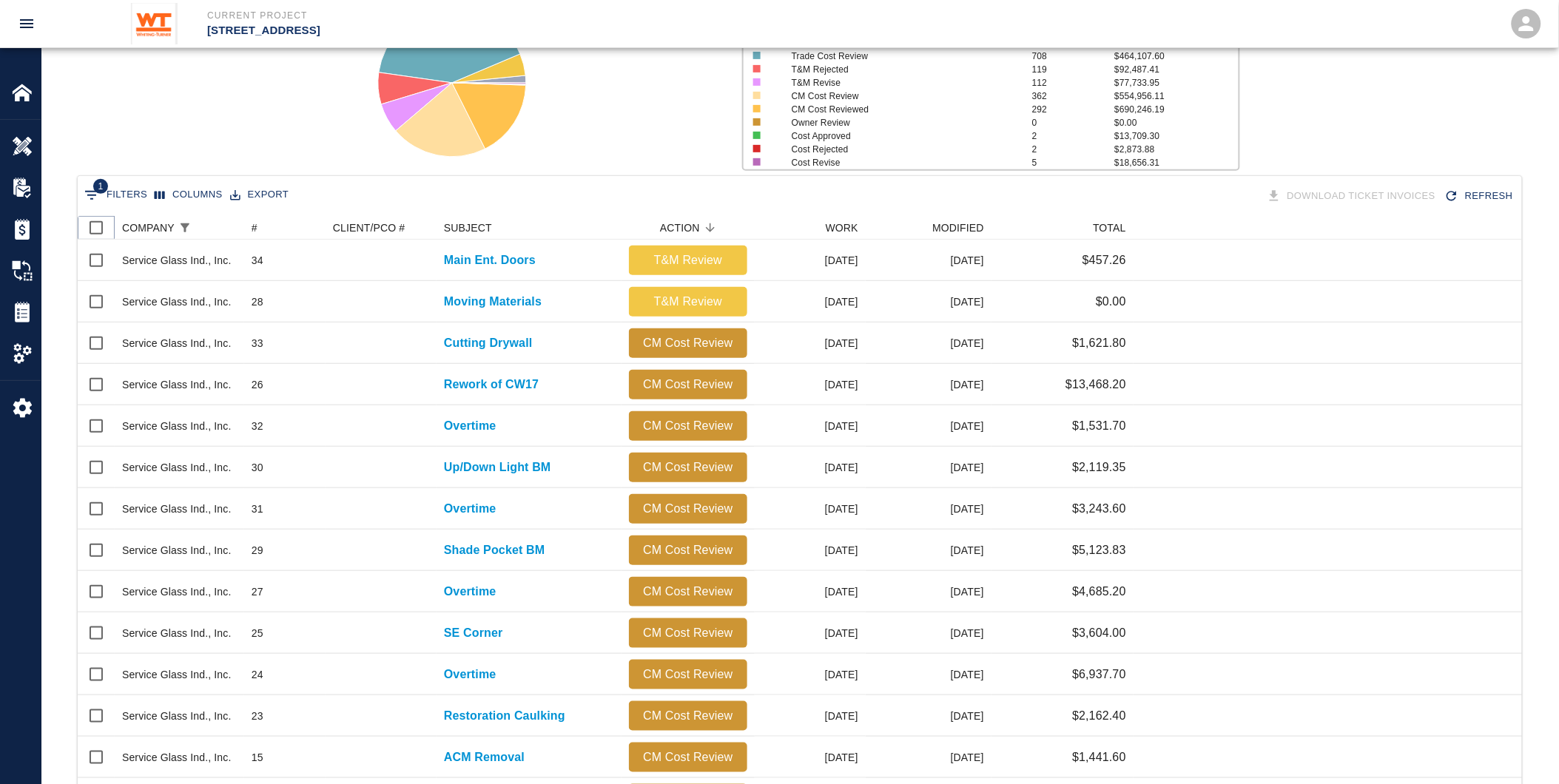
click at [86, 225] on input "Select all rows" at bounding box center [96, 228] width 31 height 31
checkbox input "true"
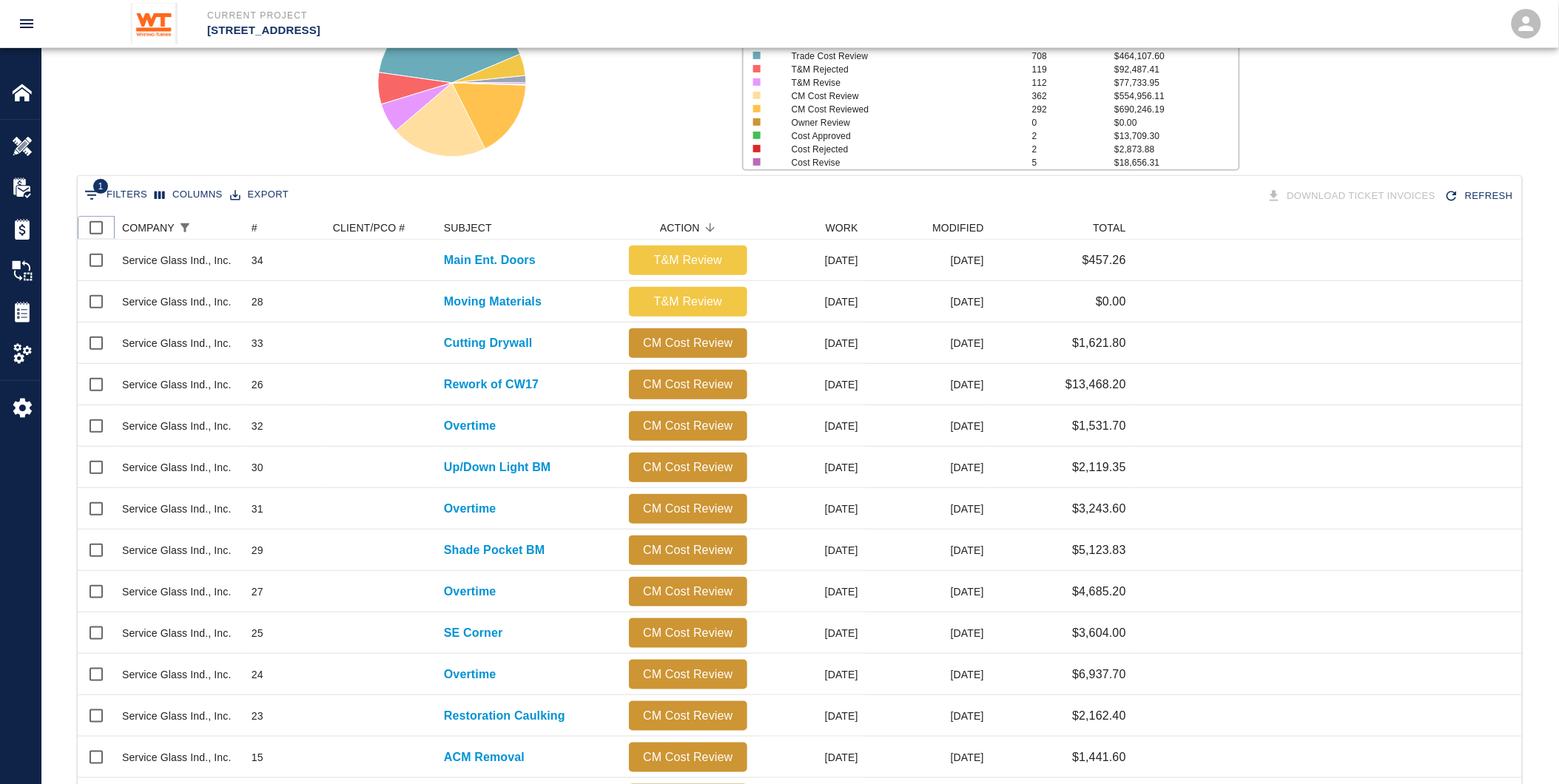
checkbox input "true"
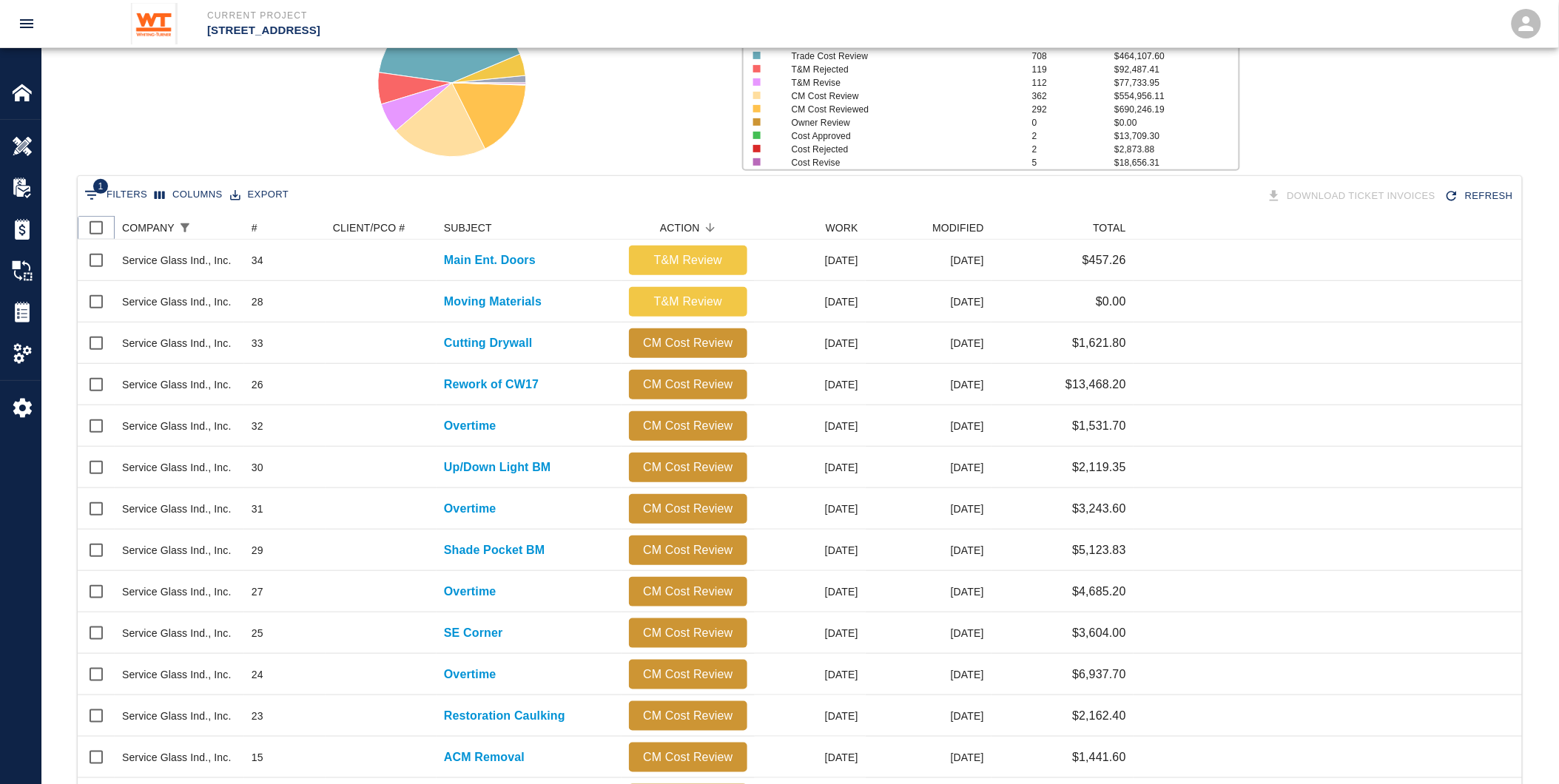
checkbox input "true"
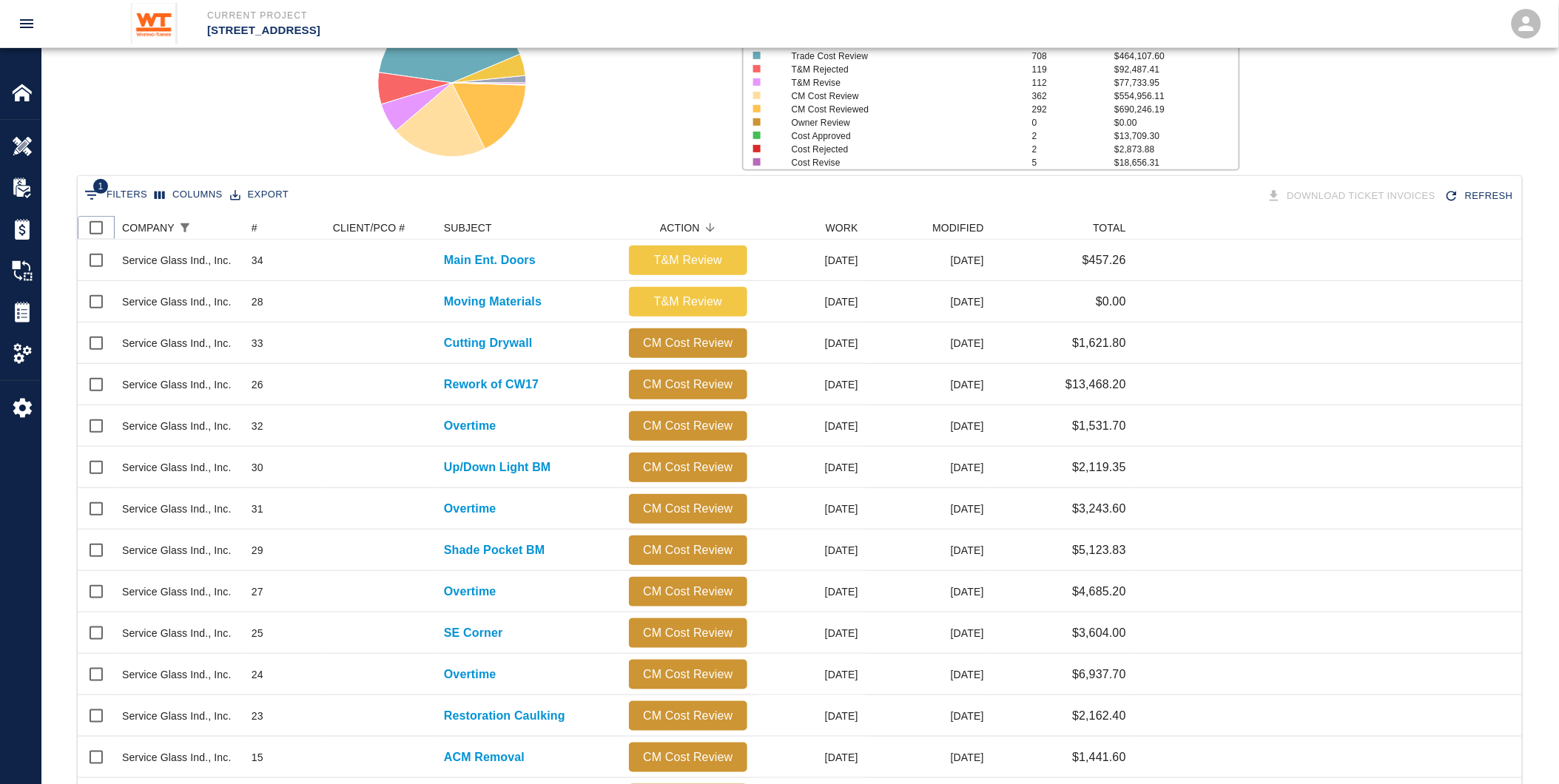
checkbox input "true"
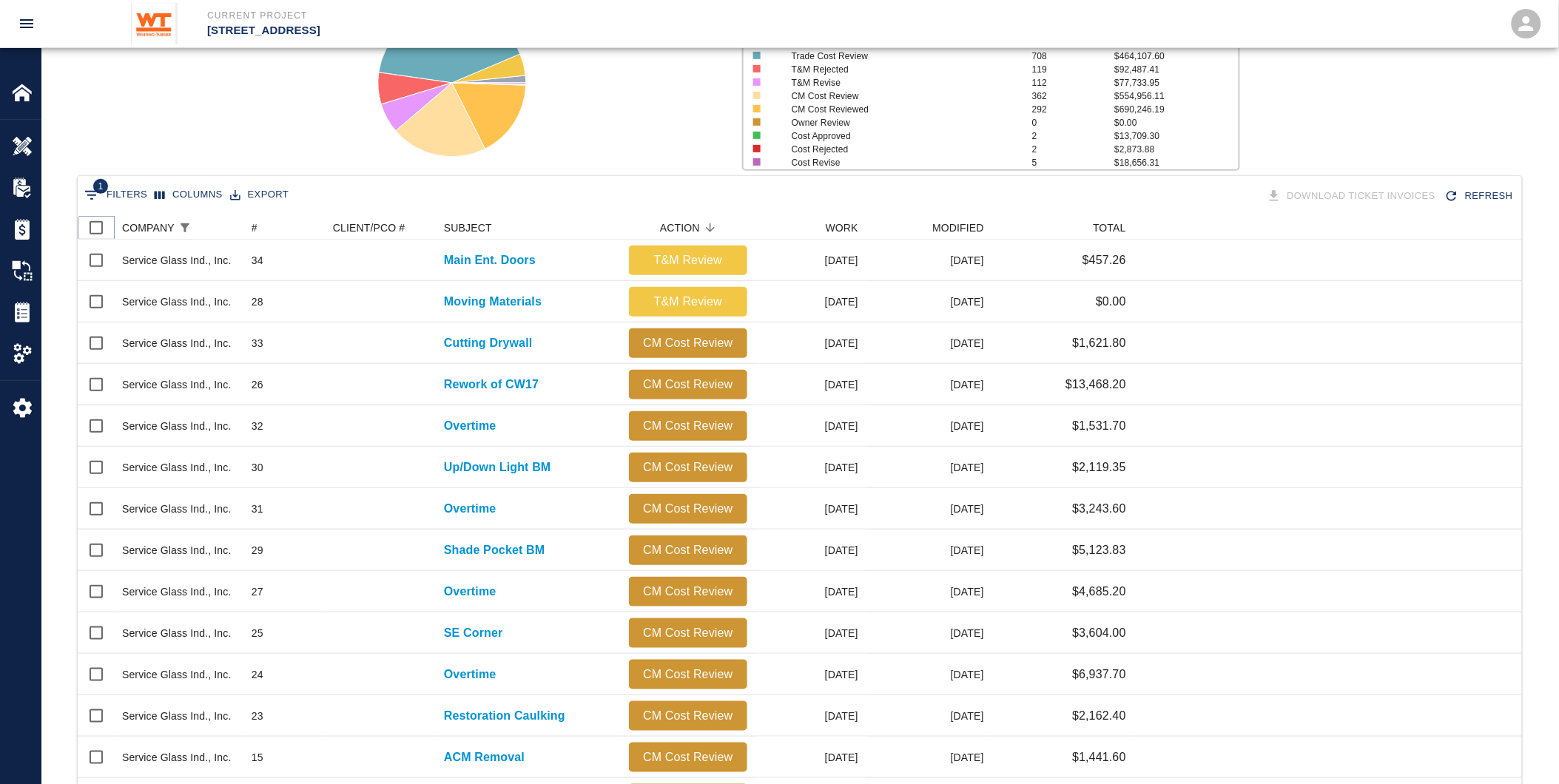
checkbox input "true"
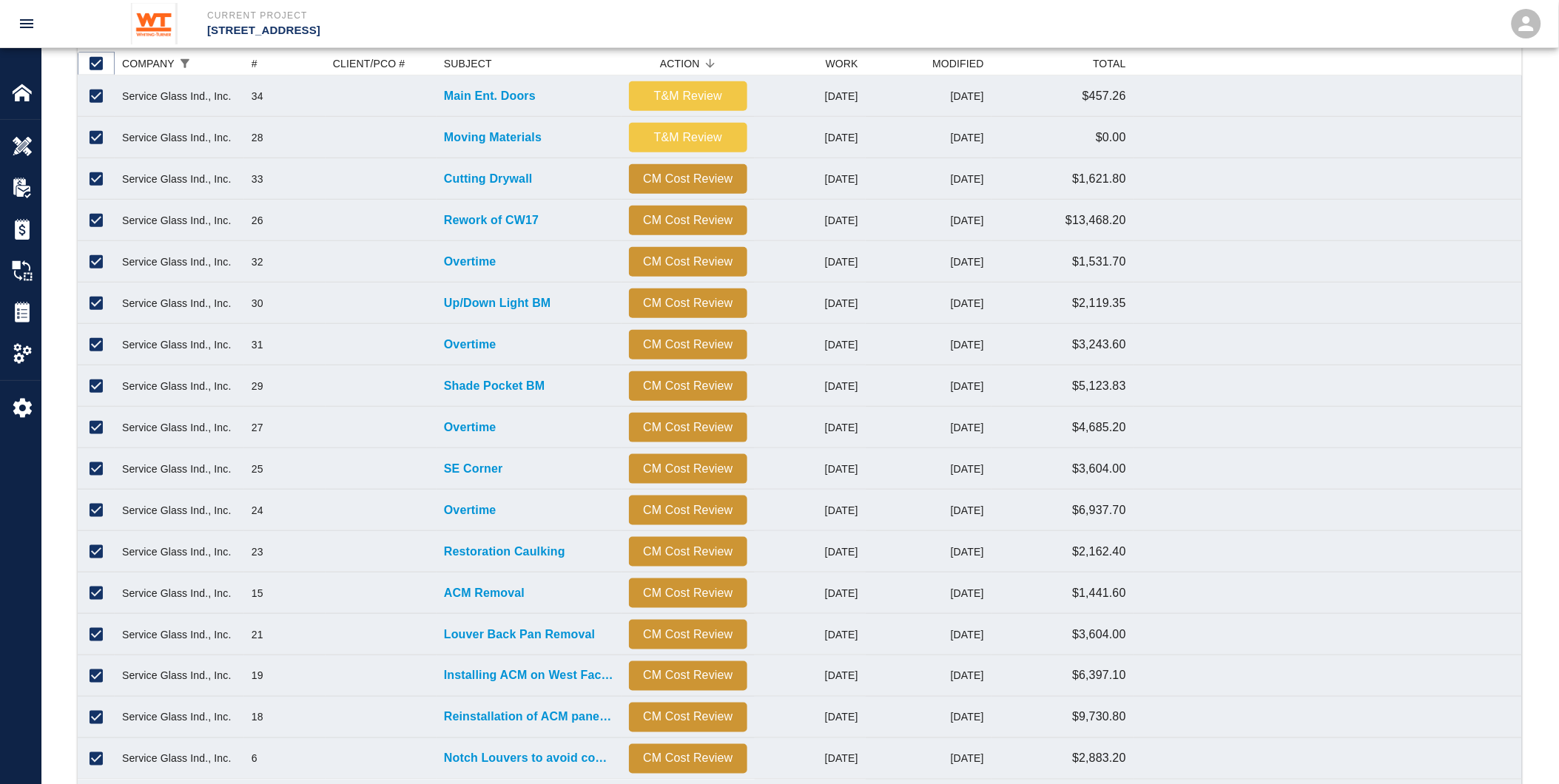
scroll to position [523, 0]
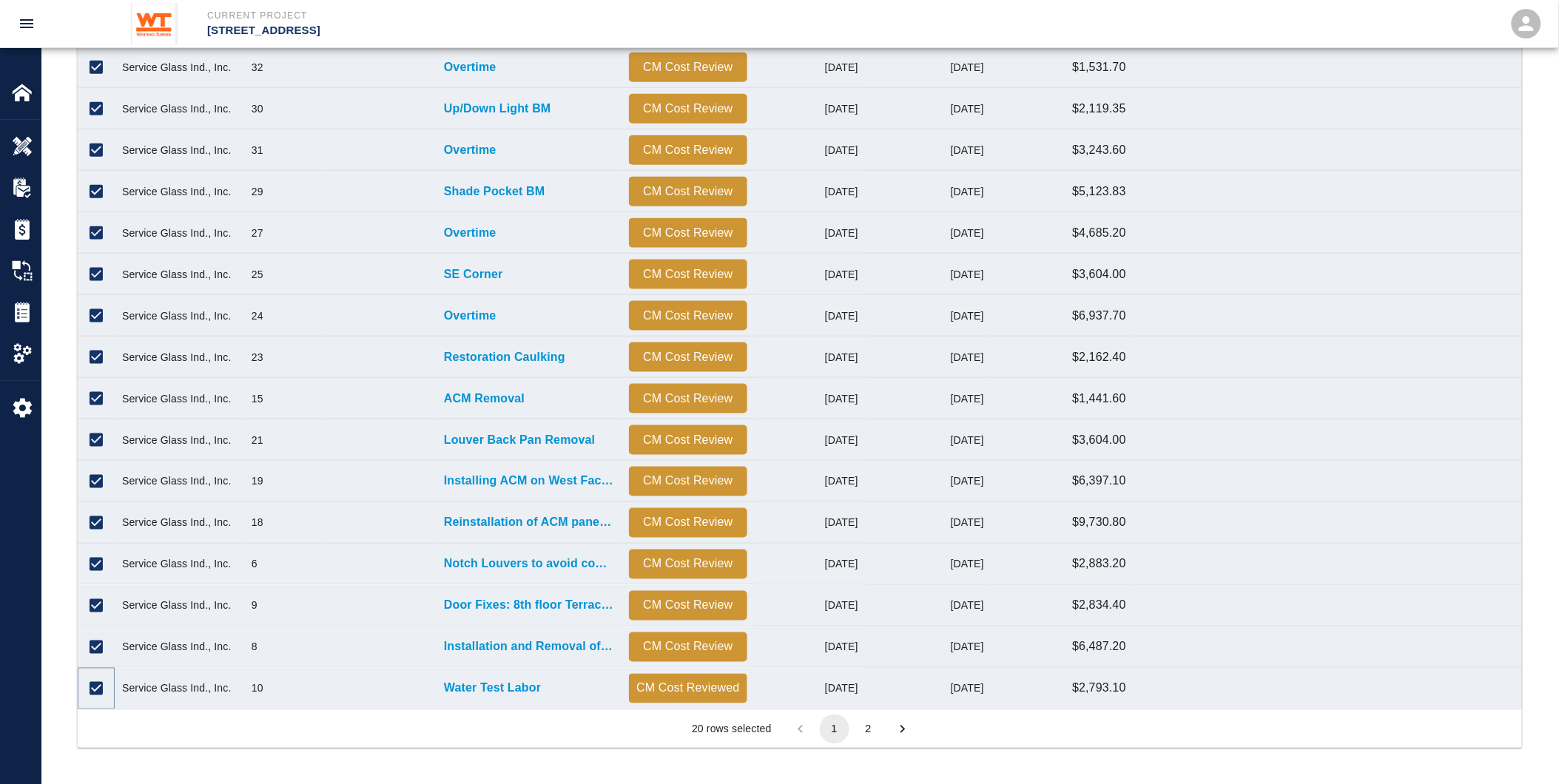
drag, startPoint x: 90, startPoint y: 686, endPoint x: 108, endPoint y: 668, distance: 25.5
click at [90, 686] on input "Unselect row" at bounding box center [96, 688] width 31 height 31
checkbox input "false"
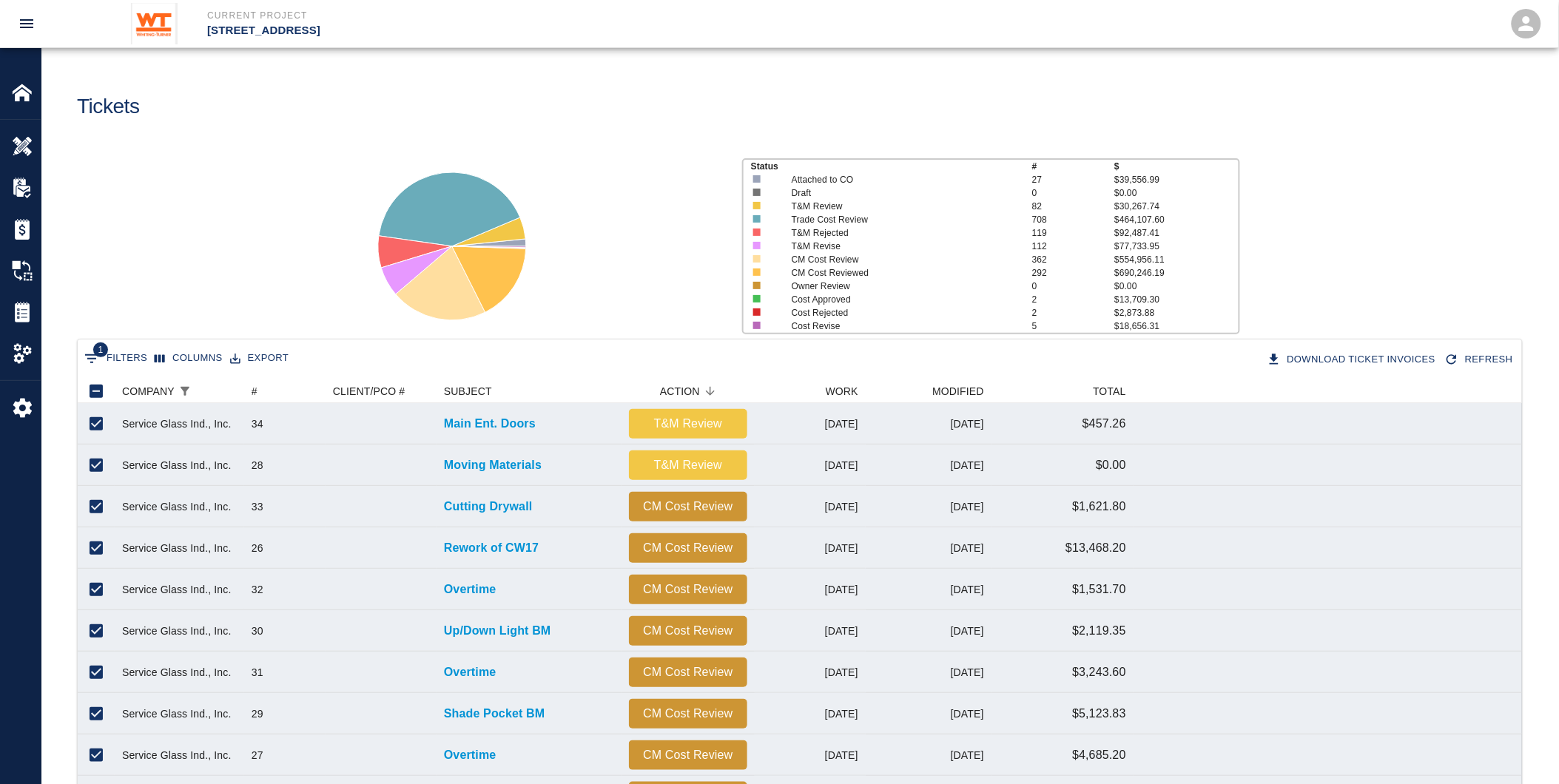
scroll to position [0, 0]
click at [249, 357] on button "Export" at bounding box center [259, 359] width 66 height 23
click at [289, 385] on li "Download as CSV" at bounding box center [279, 389] width 122 height 27
